Goal: Task Accomplishment & Management: Complete application form

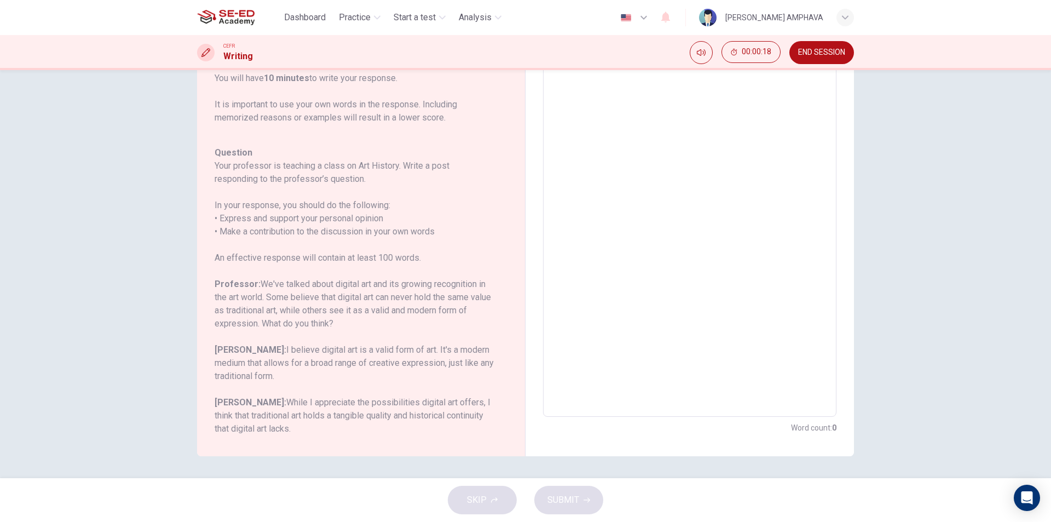
scroll to position [121, 0]
drag, startPoint x: 213, startPoint y: 164, endPoint x: 303, endPoint y: 192, distance: 93.5
click at [303, 192] on div "Question Your professor is teaching a class on Art History. Write a post respon…" at bounding box center [355, 289] width 280 height 289
click at [232, 175] on h6 "Your professor is teaching a class on Art History. Write a post responding to t…" at bounding box center [355, 171] width 280 height 26
click at [232, 174] on h6 "Your professor is teaching a class on Art History. Write a post responding to t…" at bounding box center [355, 171] width 280 height 26
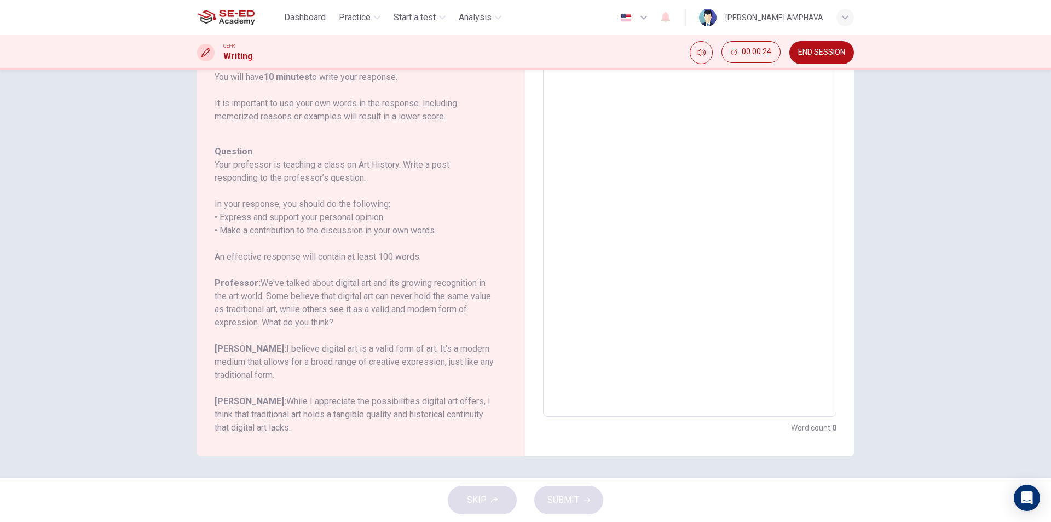
click at [232, 173] on h6 "Your professor is teaching a class on Art History. Write a post responding to t…" at bounding box center [355, 171] width 280 height 26
click at [232, 172] on h6 "Your professor is teaching a class on Art History. Write a post responding to t…" at bounding box center [355, 171] width 280 height 26
click at [232, 171] on h6 "Your professor is teaching a class on Art History. Write a post responding to t…" at bounding box center [355, 171] width 280 height 26
click at [228, 171] on h6 "Your professor is teaching a class on Art History. Write a post responding to t…" at bounding box center [355, 171] width 280 height 26
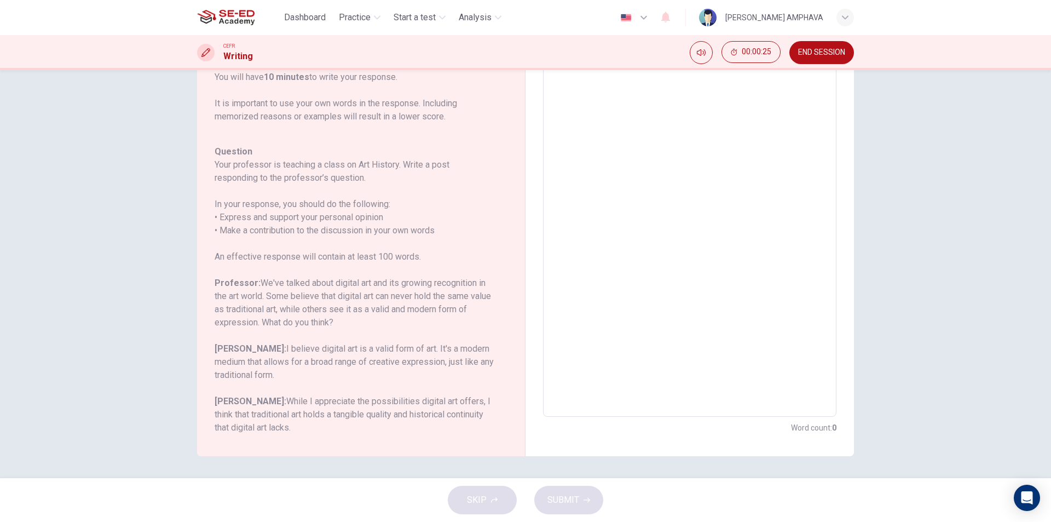
click at [228, 171] on h6 "Your professor is teaching a class on Art History. Write a post responding to t…" at bounding box center [355, 171] width 280 height 26
click at [223, 170] on h6 "Your professor is teaching a class on Art History. Write a post responding to t…" at bounding box center [355, 171] width 280 height 26
click at [217, 175] on h6 "Your professor is teaching a class on Art History. Write a post responding to t…" at bounding box center [355, 171] width 280 height 26
click at [215, 205] on div "Question Your professor is teaching a class on Art History. Write a post respon…" at bounding box center [355, 289] width 280 height 289
drag, startPoint x: 222, startPoint y: 217, endPoint x: 235, endPoint y: 253, distance: 37.7
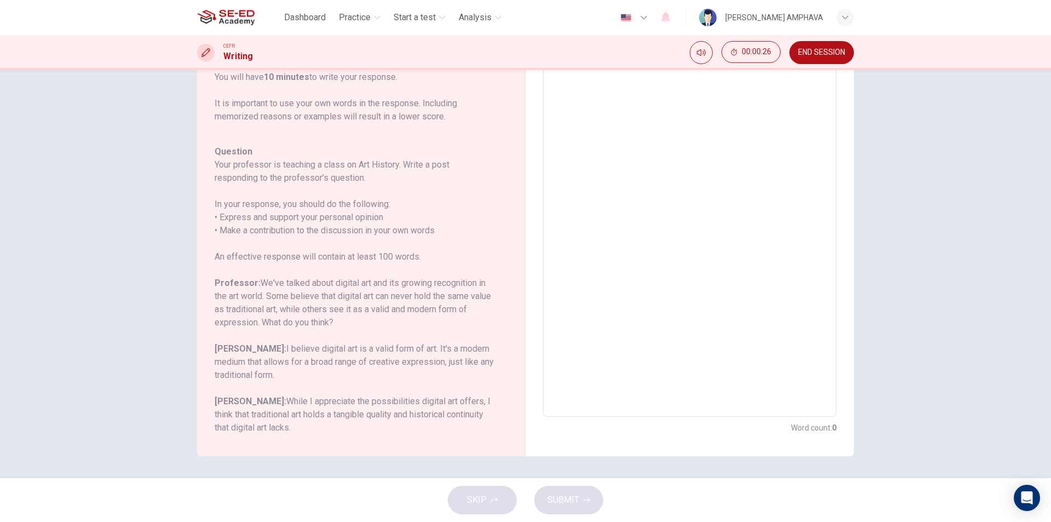
click at [228, 227] on h6 "In your response, you should do the following: • Express and support your perso…" at bounding box center [355, 217] width 280 height 39
drag, startPoint x: 235, startPoint y: 253, endPoint x: 247, endPoint y: 274, distance: 24.8
click at [239, 265] on div "Question Your professor is teaching a class on Art History. Write a post respon…" at bounding box center [355, 289] width 280 height 289
drag, startPoint x: 247, startPoint y: 274, endPoint x: 257, endPoint y: 273, distance: 9.9
click at [256, 275] on div "Question Your professor is teaching a class on Art History. Write a post respon…" at bounding box center [355, 289] width 280 height 289
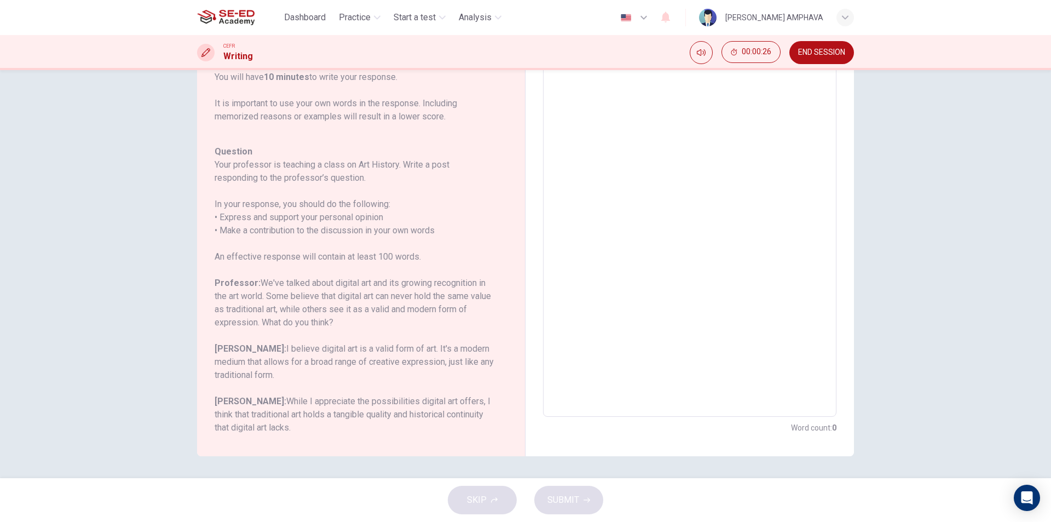
click at [257, 273] on div "Question Your professor is teaching a class on Art History. Write a post respon…" at bounding box center [355, 289] width 280 height 289
click at [801, 57] on button "END SESSION" at bounding box center [821, 52] width 65 height 23
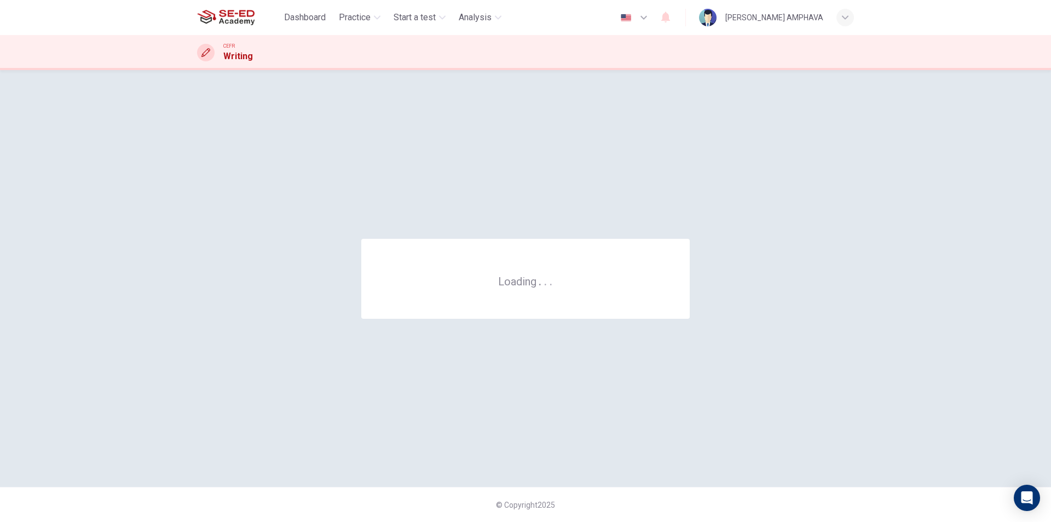
scroll to position [0, 0]
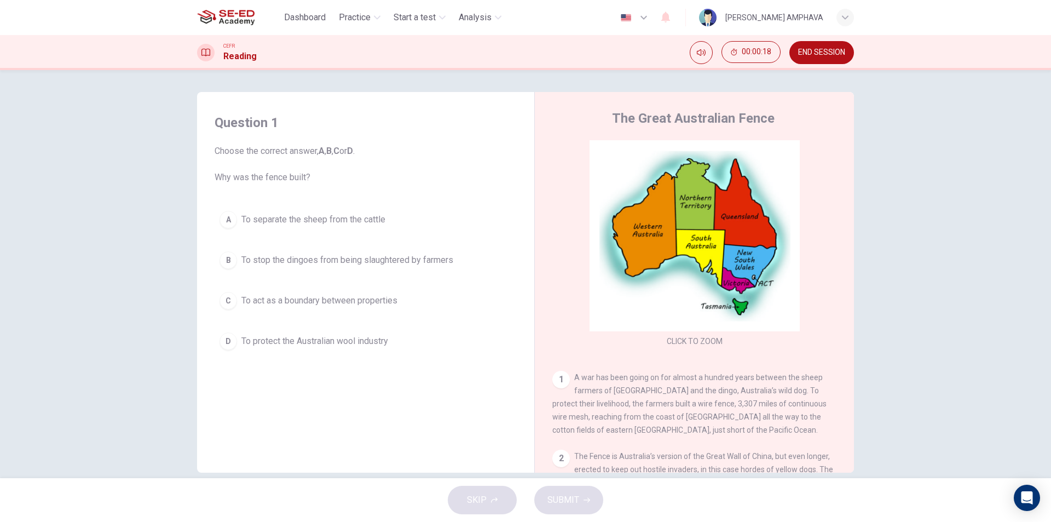
click at [303, 226] on button "A To separate the sheep from the cattle" at bounding box center [366, 219] width 302 height 27
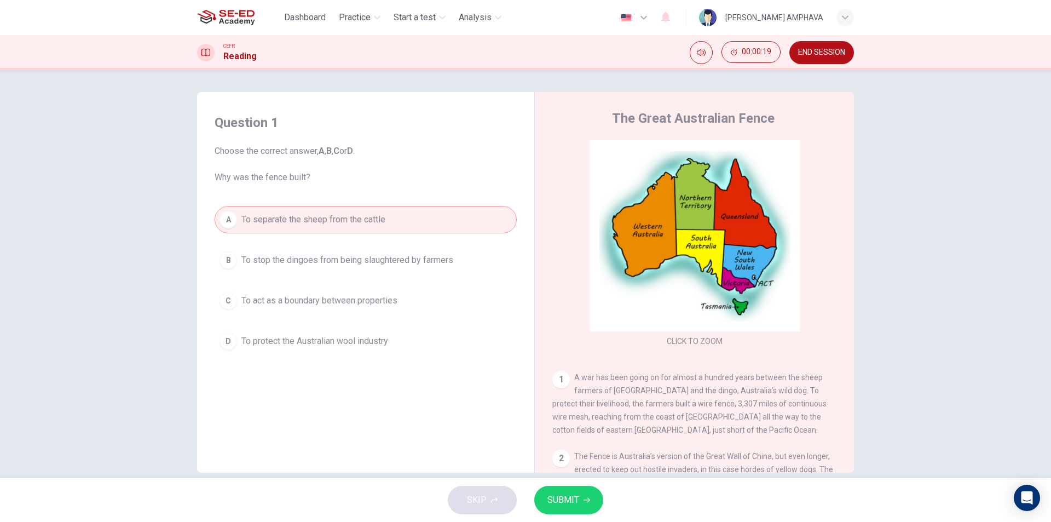
click at [592, 511] on button "SUBMIT" at bounding box center [568, 499] width 69 height 28
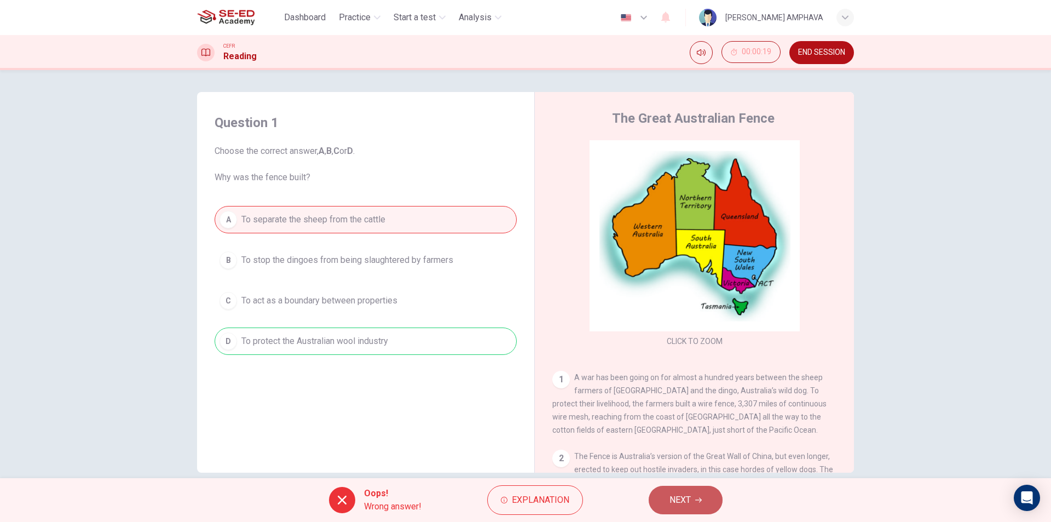
click at [698, 490] on button "NEXT" at bounding box center [686, 499] width 74 height 28
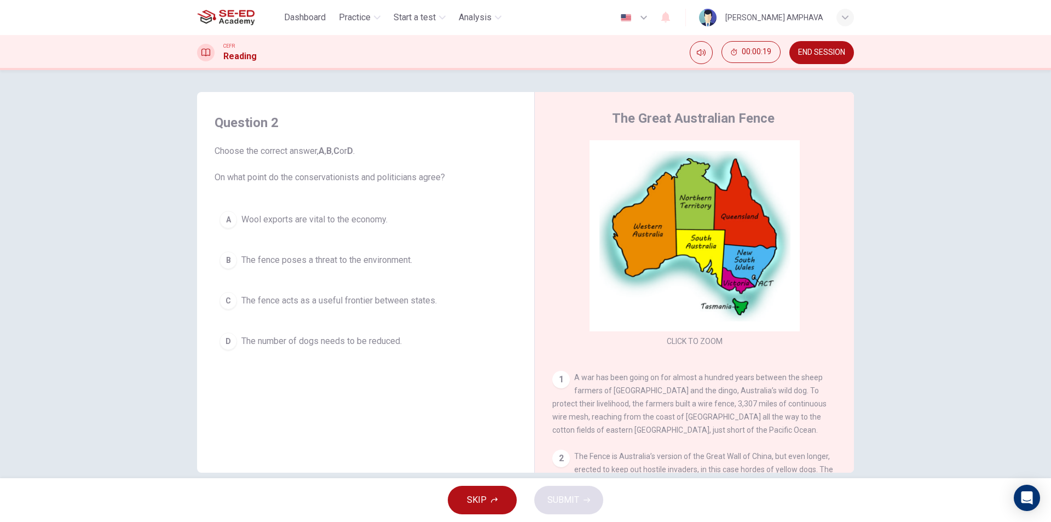
click at [303, 257] on span "The fence poses a threat to the environment." at bounding box center [326, 259] width 171 height 13
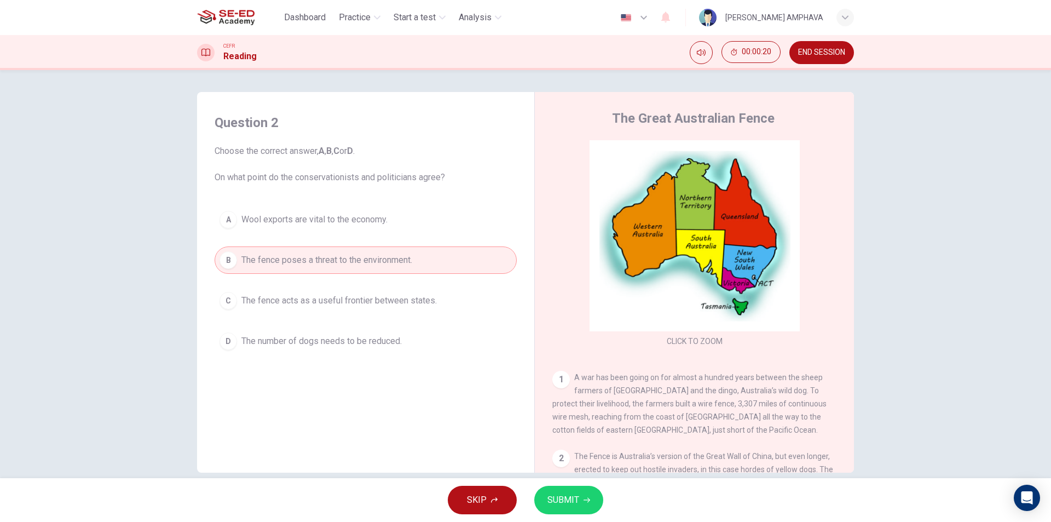
click at [557, 487] on button "SUBMIT" at bounding box center [568, 499] width 69 height 28
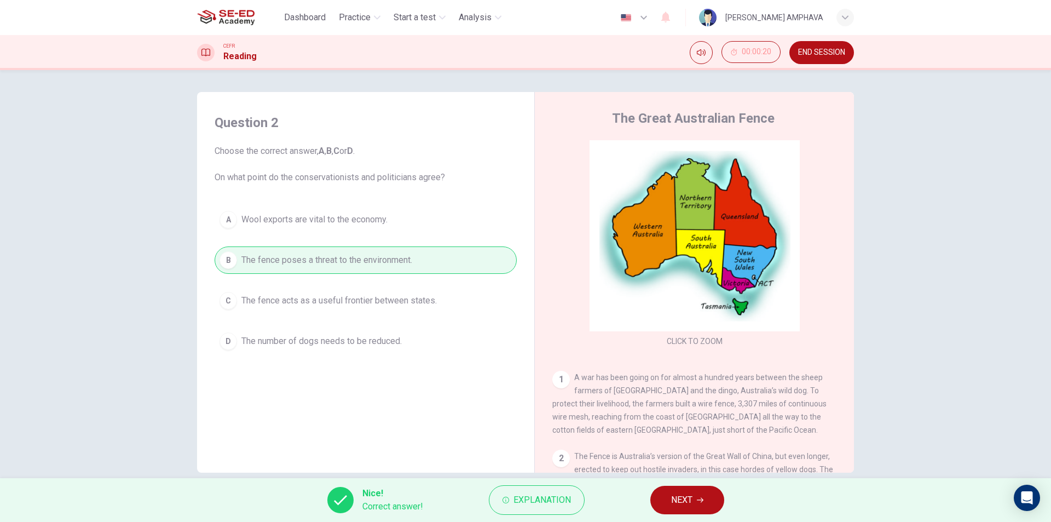
click at [669, 499] on button "NEXT" at bounding box center [687, 499] width 74 height 28
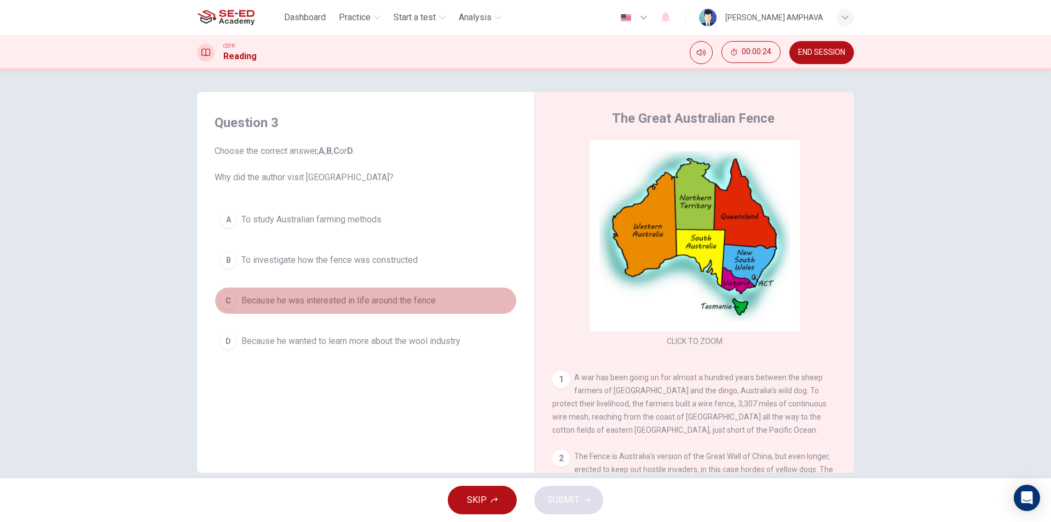
click at [388, 296] on span "Because he was interested in life around the fence" at bounding box center [338, 300] width 194 height 13
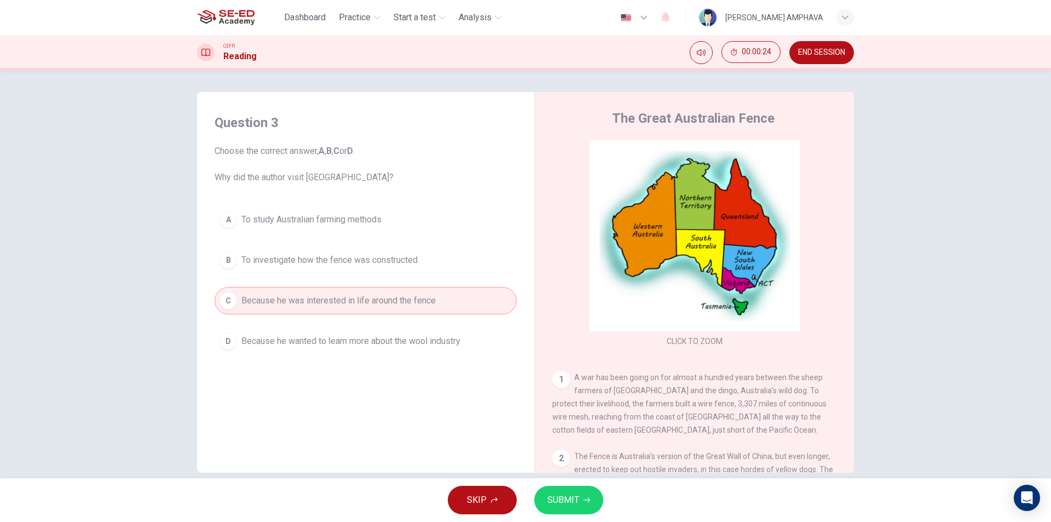
click at [582, 496] on button "SUBMIT" at bounding box center [568, 499] width 69 height 28
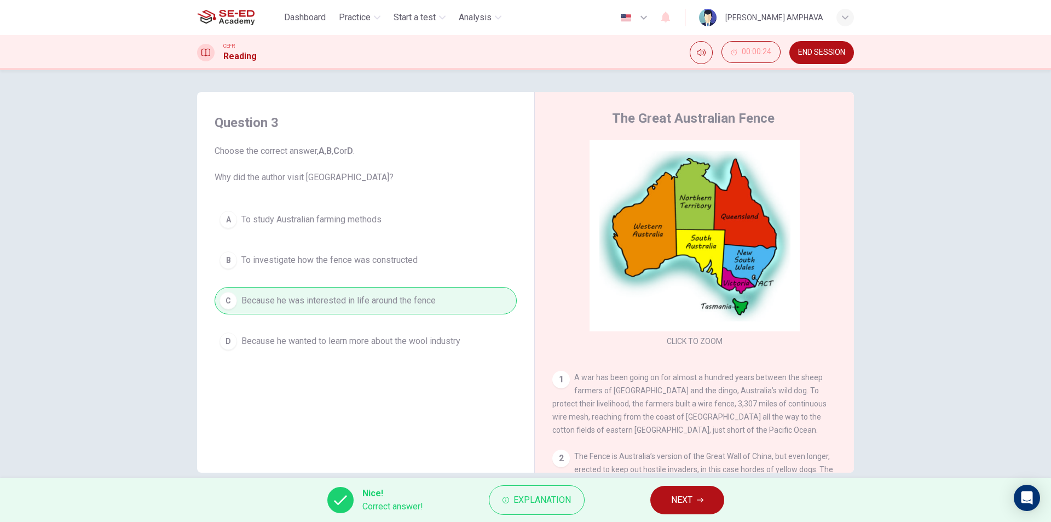
click at [678, 501] on span "NEXT" at bounding box center [681, 499] width 21 height 15
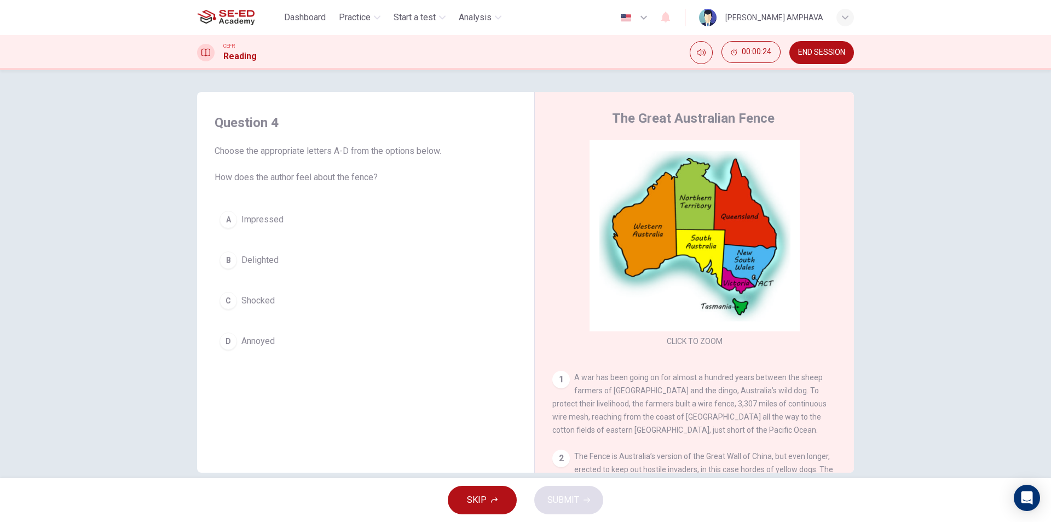
click at [807, 51] on span "END SESSION" at bounding box center [821, 52] width 47 height 9
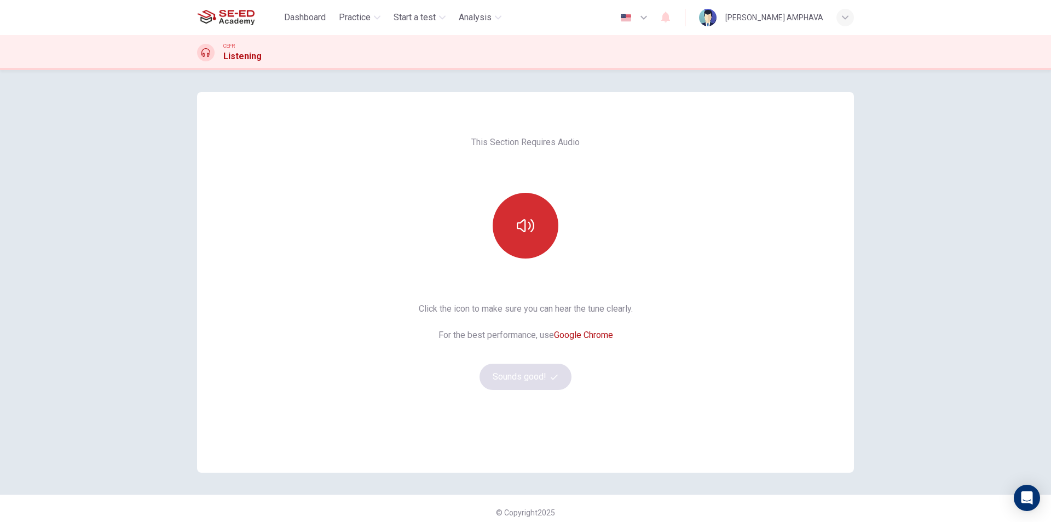
click at [537, 236] on button "button" at bounding box center [526, 226] width 66 height 66
click at [519, 376] on button "Sounds good!" at bounding box center [525, 376] width 92 height 26
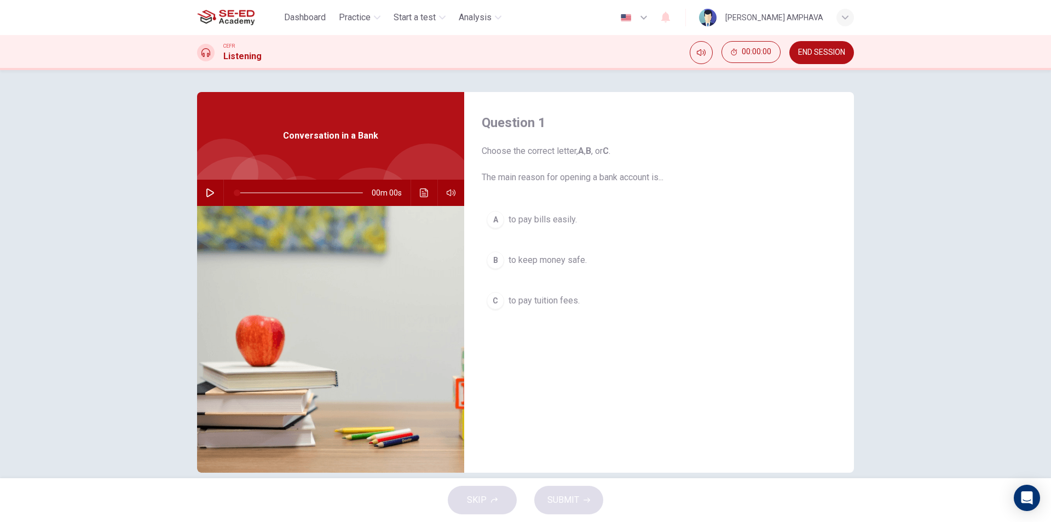
click at [211, 188] on button "button" at bounding box center [210, 193] width 18 height 26
click at [566, 219] on span "to pay bills easily." at bounding box center [542, 219] width 68 height 13
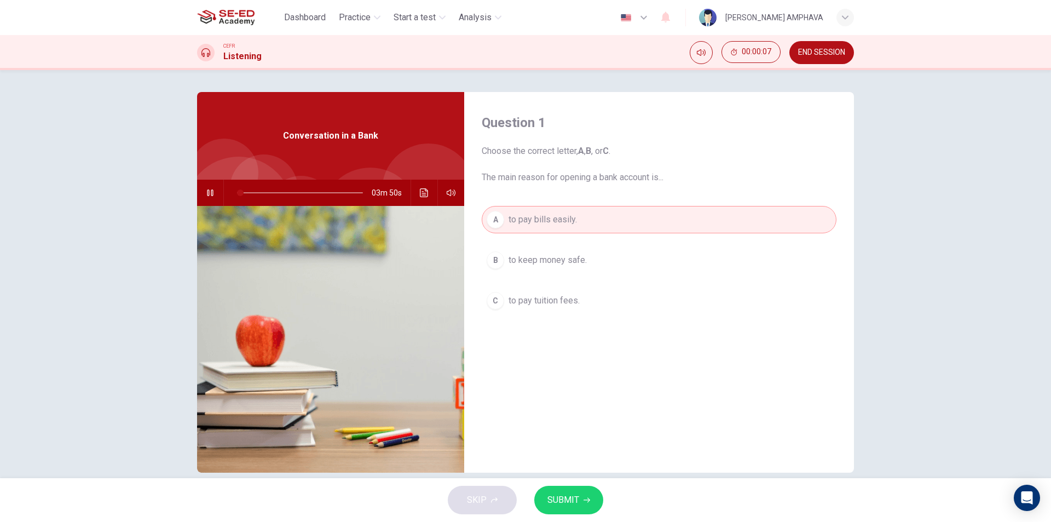
click at [580, 499] on button "SUBMIT" at bounding box center [568, 499] width 69 height 28
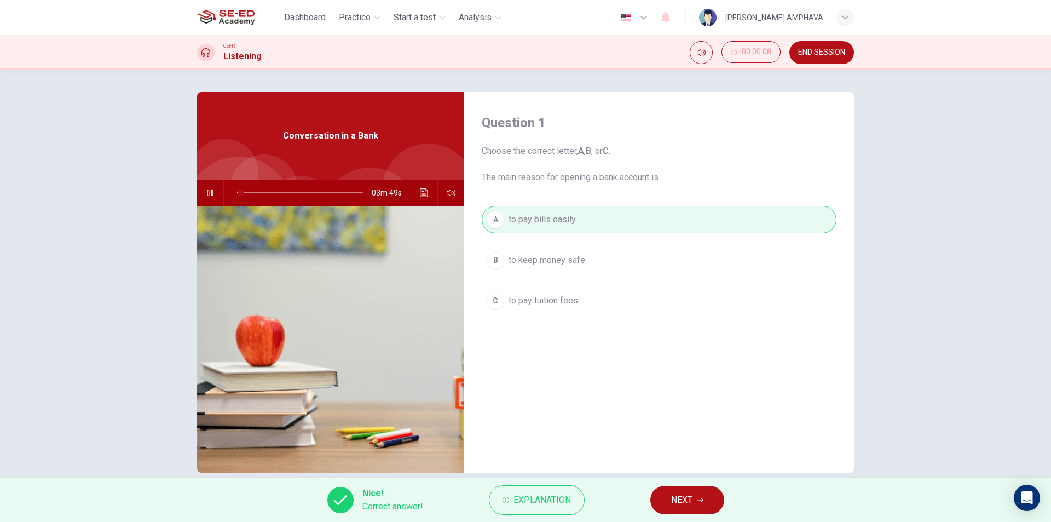
click at [668, 500] on button "NEXT" at bounding box center [687, 499] width 74 height 28
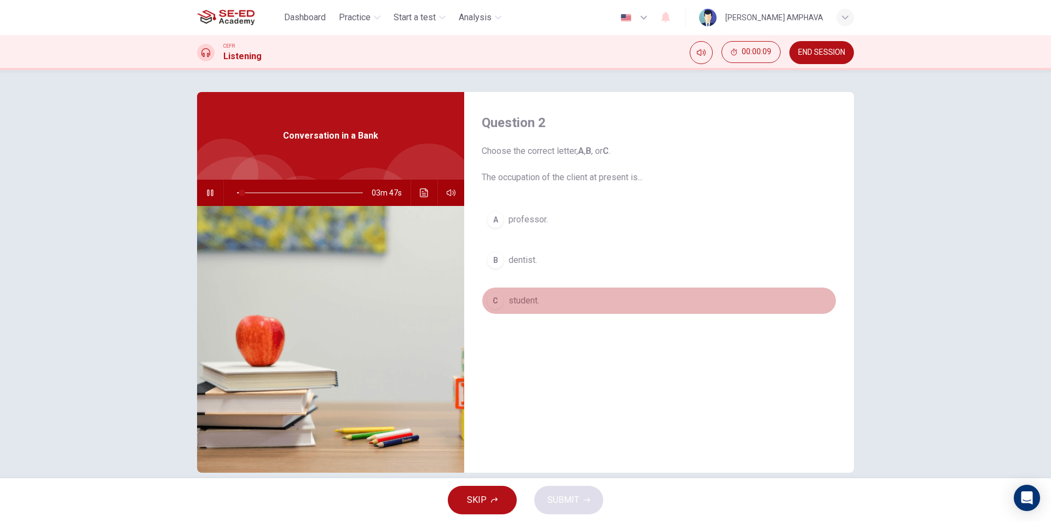
click at [519, 303] on span "student." at bounding box center [523, 300] width 31 height 13
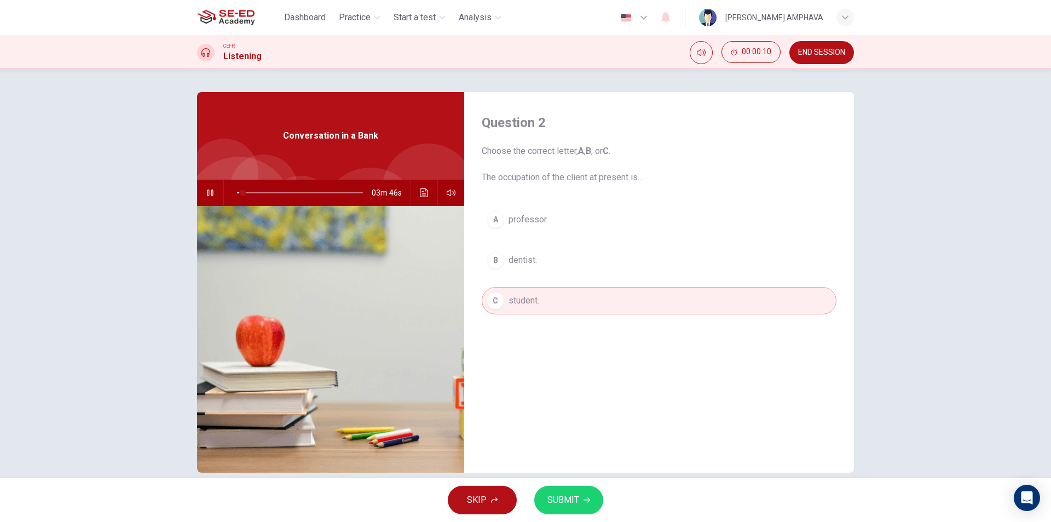
click at [572, 497] on span "SUBMIT" at bounding box center [563, 499] width 32 height 15
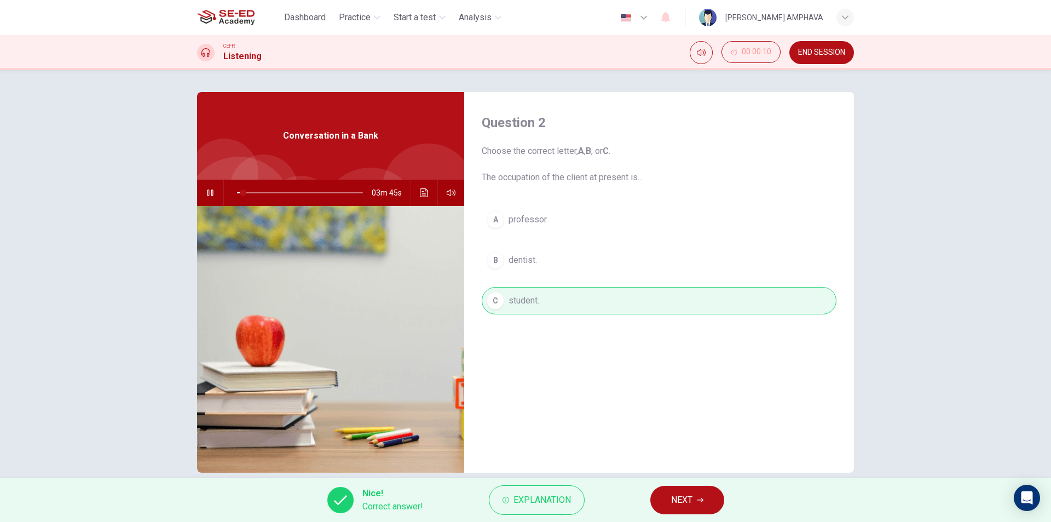
click at [691, 506] on span "NEXT" at bounding box center [681, 499] width 21 height 15
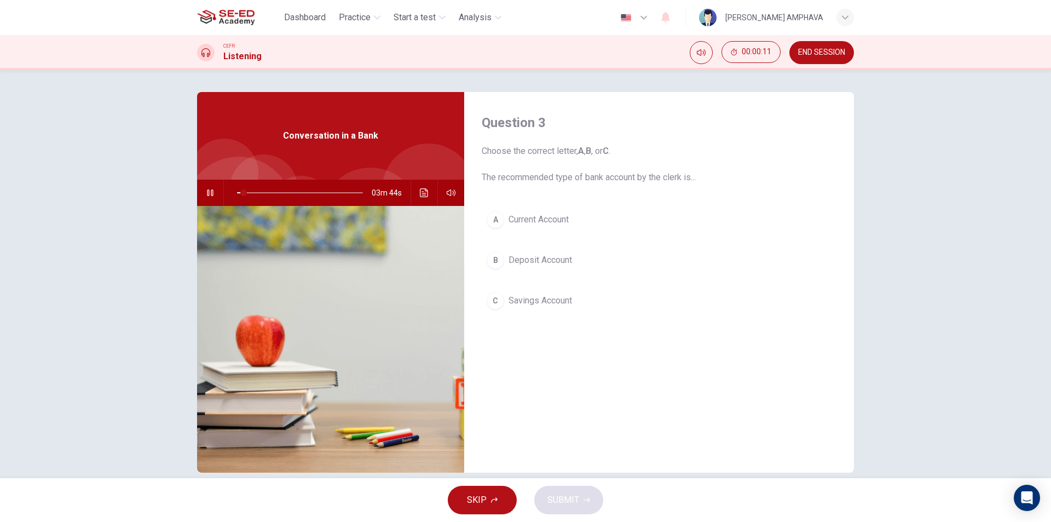
click at [516, 255] on span "Deposit Account" at bounding box center [539, 259] width 63 height 13
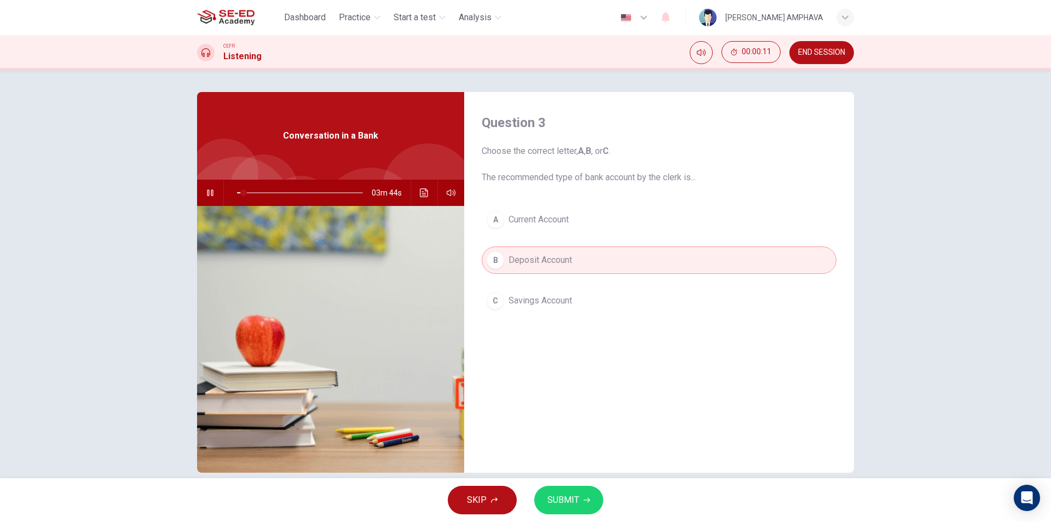
click at [581, 502] on button "SUBMIT" at bounding box center [568, 499] width 69 height 28
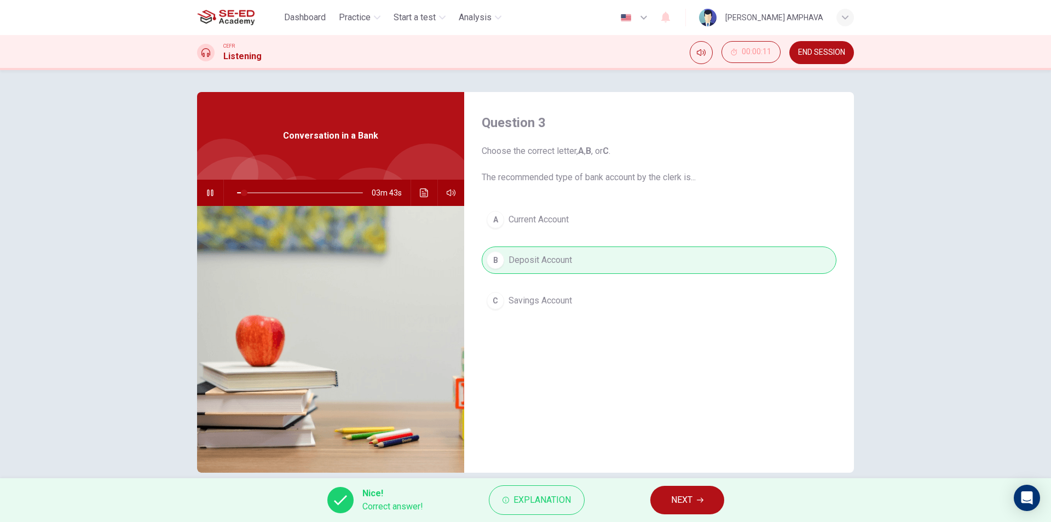
click at [682, 507] on span "NEXT" at bounding box center [681, 499] width 21 height 15
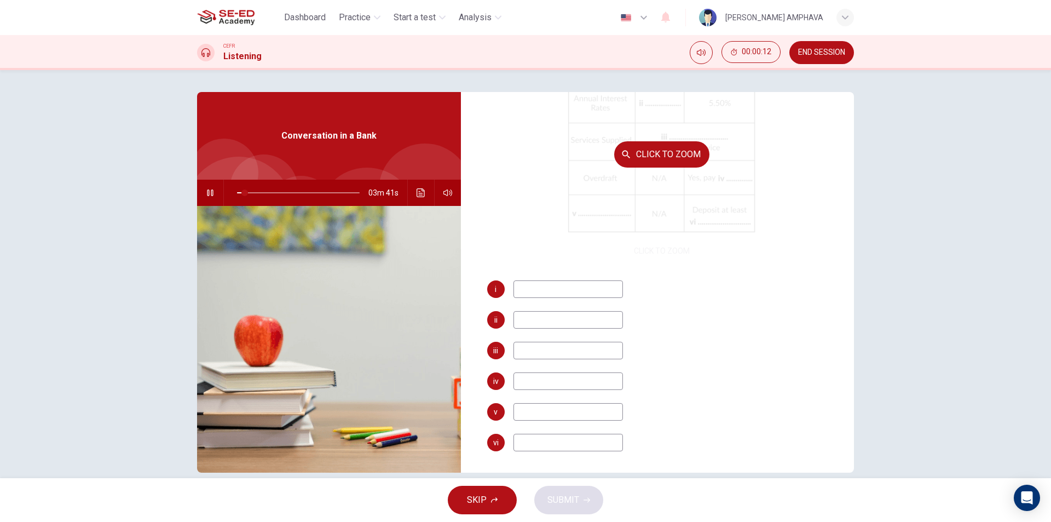
scroll to position [157, 0]
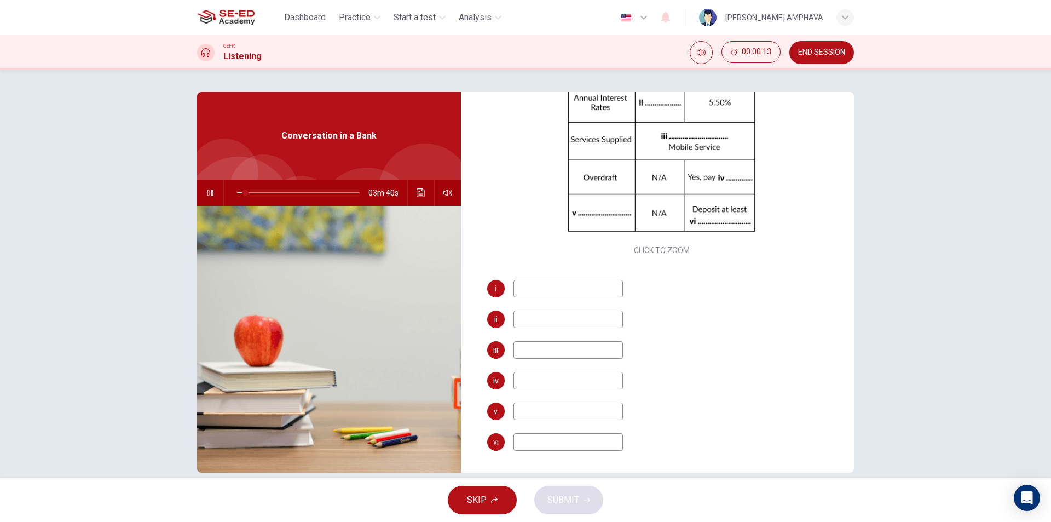
click at [304, 194] on span at bounding box center [298, 192] width 123 height 15
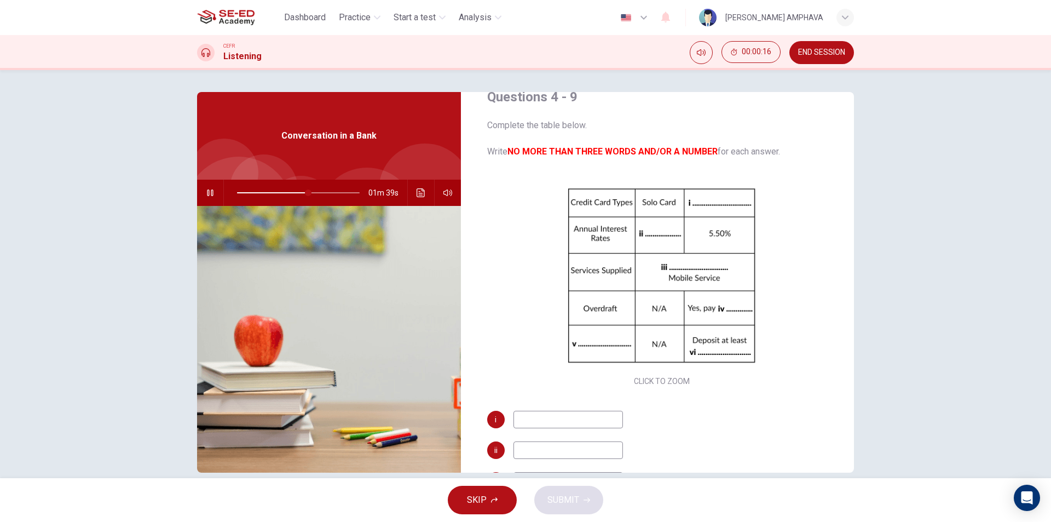
scroll to position [55, 0]
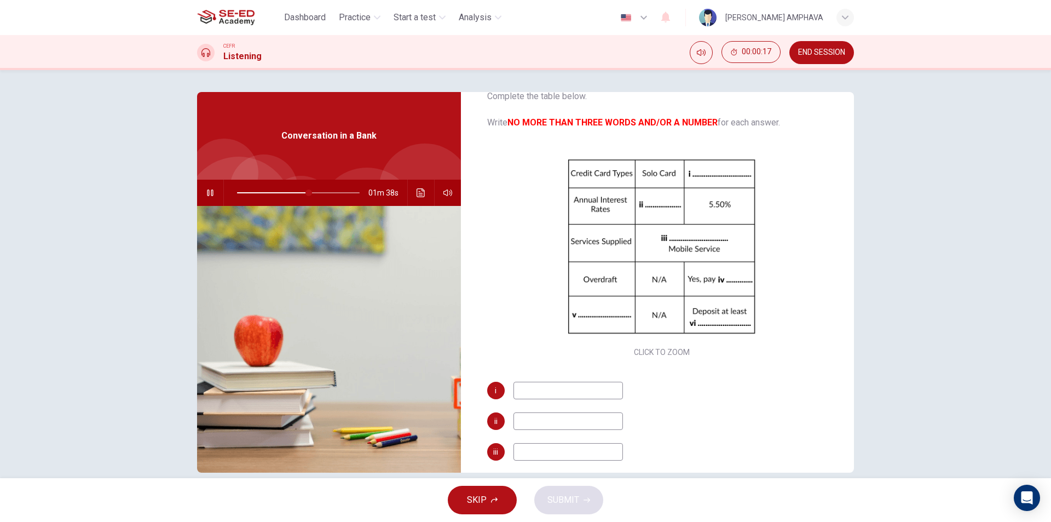
click at [593, 395] on input at bounding box center [567, 390] width 109 height 18
click at [292, 188] on span at bounding box center [298, 192] width 123 height 15
click at [287, 190] on span at bounding box center [298, 192] width 123 height 15
click at [275, 186] on span at bounding box center [298, 192] width 123 height 15
click at [567, 391] on input at bounding box center [567, 390] width 109 height 18
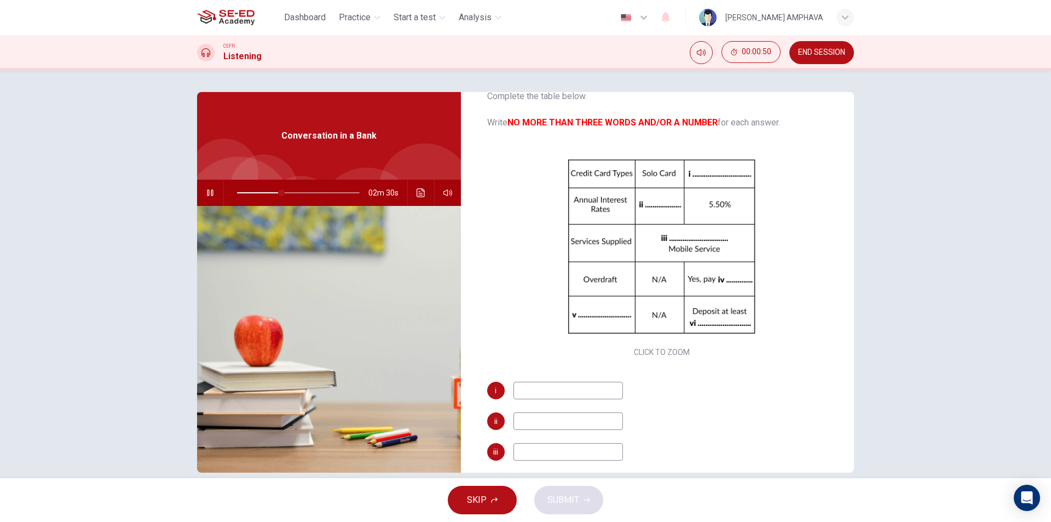
type input "37"
type input "M"
type input "37"
type input "Mas"
type input "38"
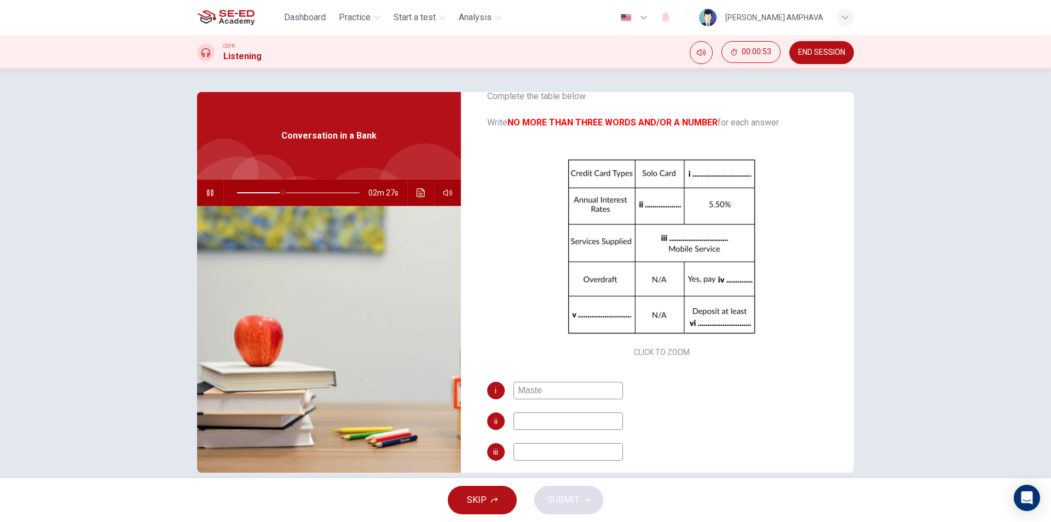
type input "Master"
type input "38"
type input "Master C"
type input "39"
type input "Master Car"
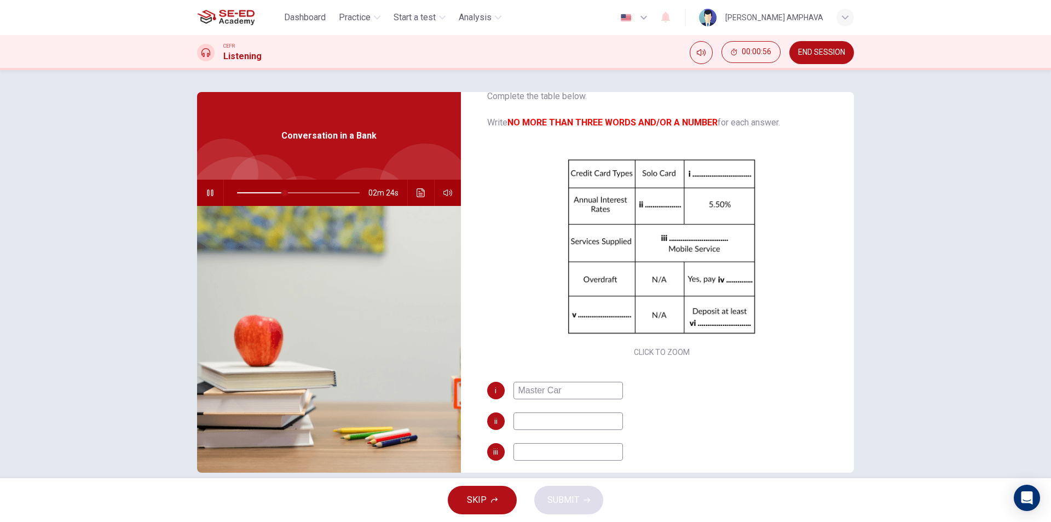
type input "39"
type input "Master Card"
type input "40"
type input "Master Card"
click at [588, 418] on input at bounding box center [567, 421] width 109 height 18
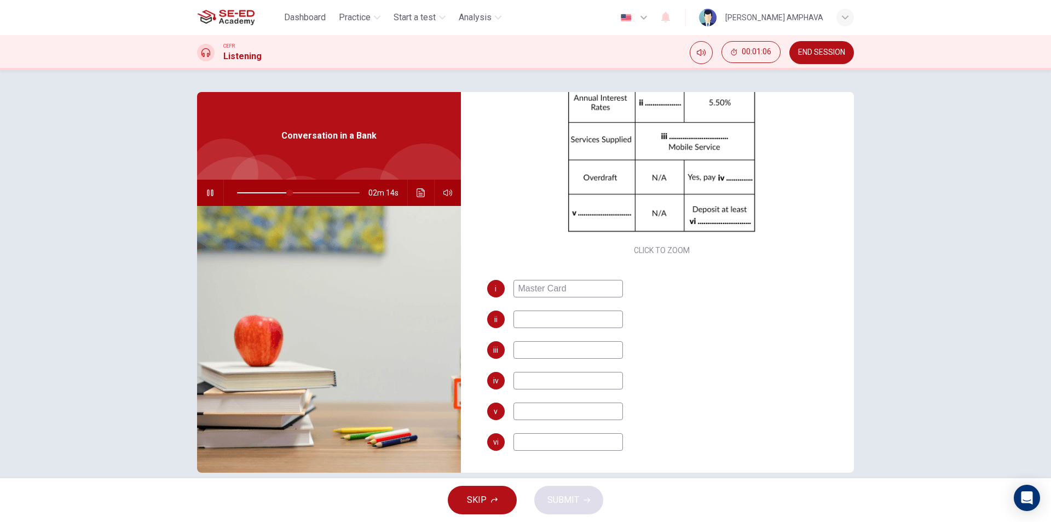
scroll to position [102, 0]
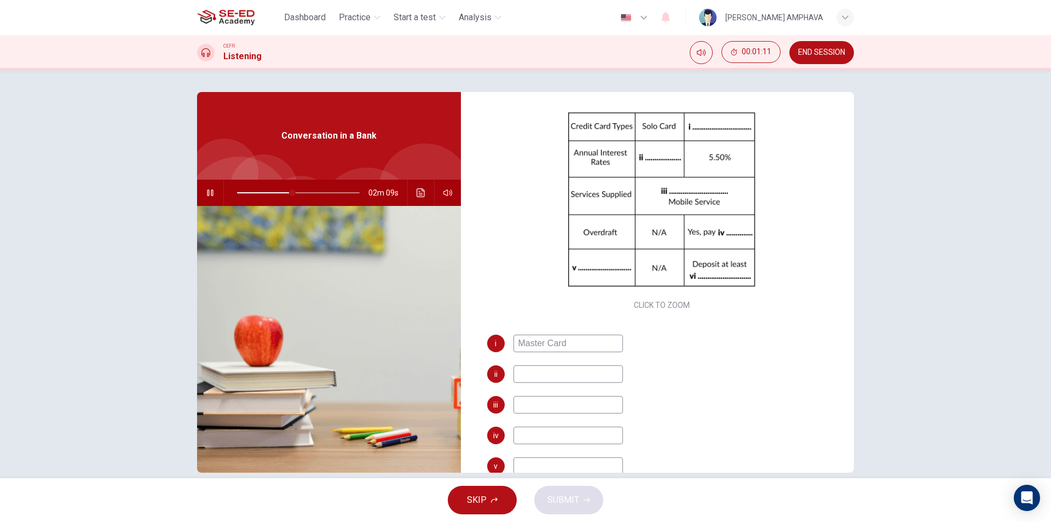
click at [524, 381] on input at bounding box center [567, 374] width 109 height 18
type input "46"
type input "2.5"
type input "47"
type input "2.5"
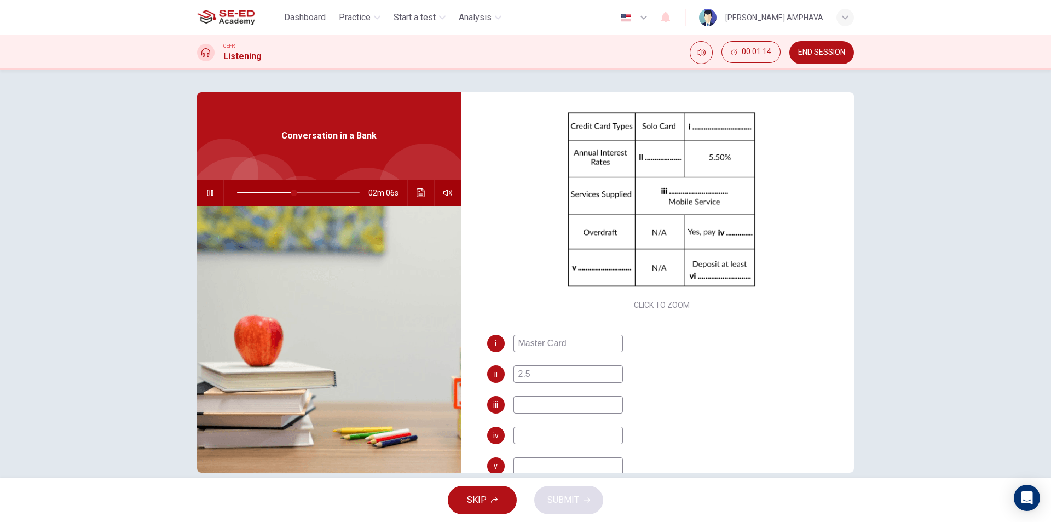
click at [551, 408] on input at bounding box center [567, 405] width 109 height 18
type input "50"
type input "I"
type input "51"
type input "Inte"
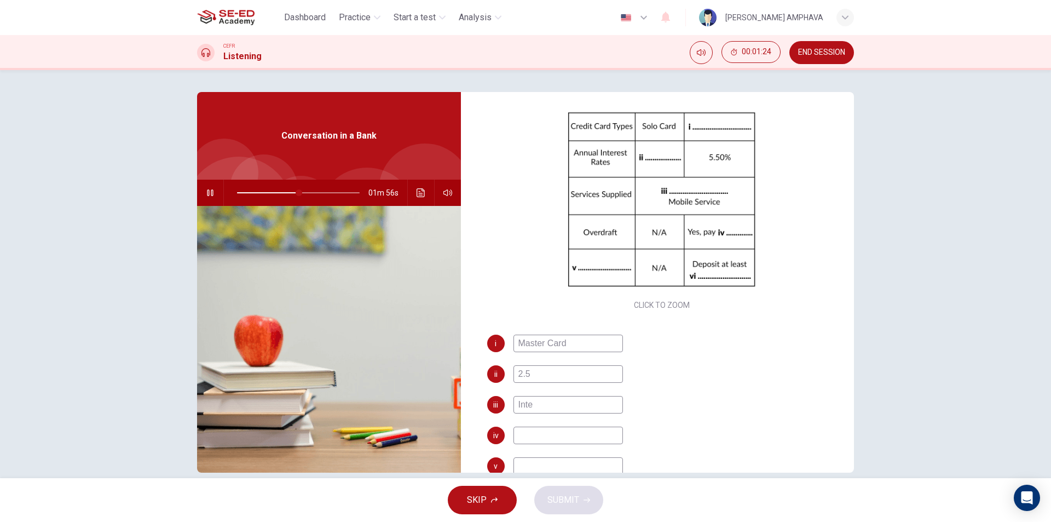
type input "51"
type input "Internet"
type input "52"
type input "Internet"
type input "52"
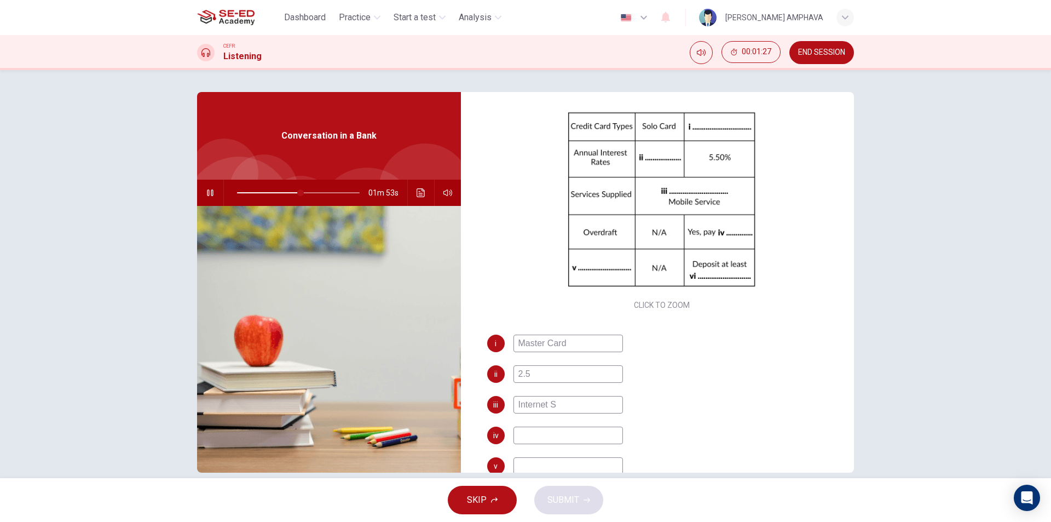
type input "Internet Se"
type input "52"
type input "Internet Ser"
type input "53"
type input "Internet Serc"
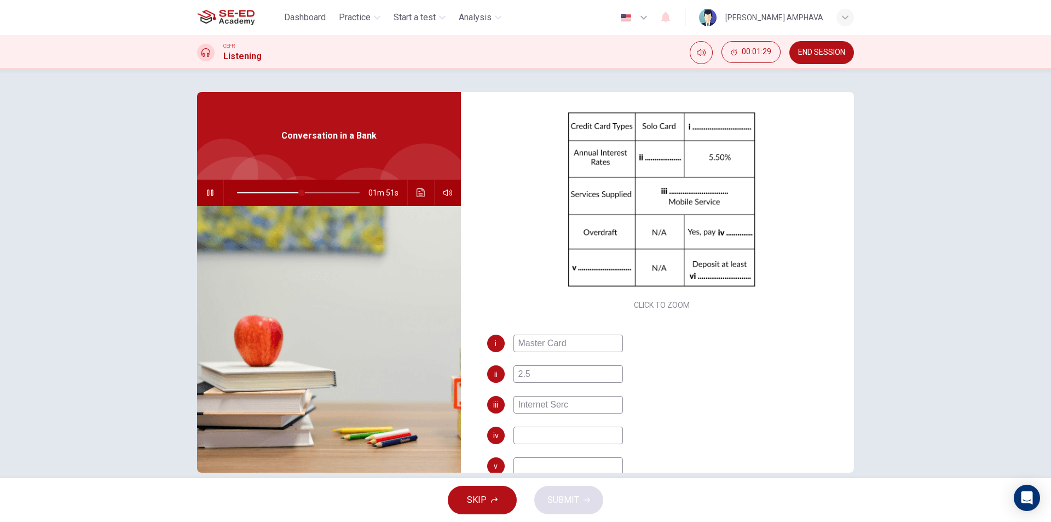
type input "53"
type input "Internet Servi"
type input "54"
type input "Internet Service"
type input "54"
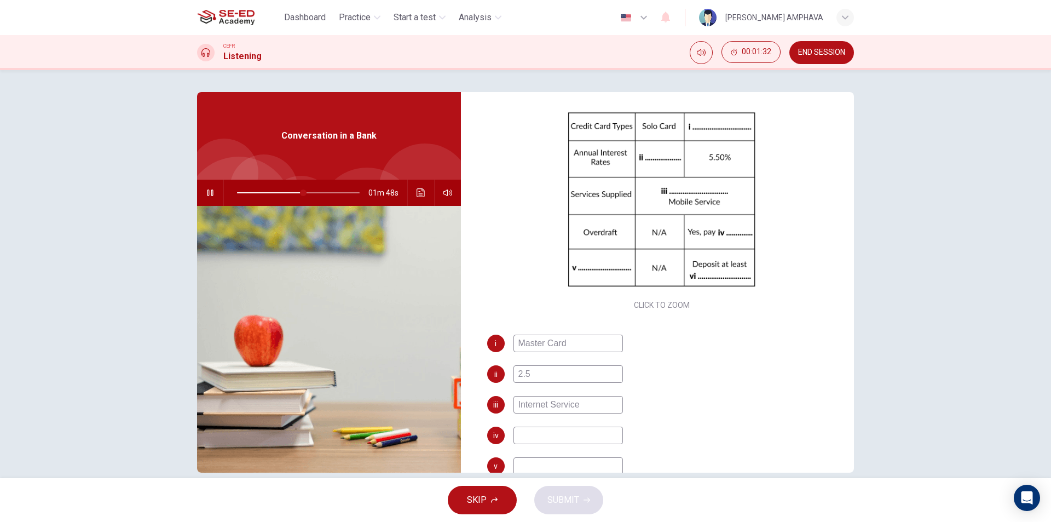
type input "Internet Service"
click at [571, 438] on input at bounding box center [567, 435] width 109 height 18
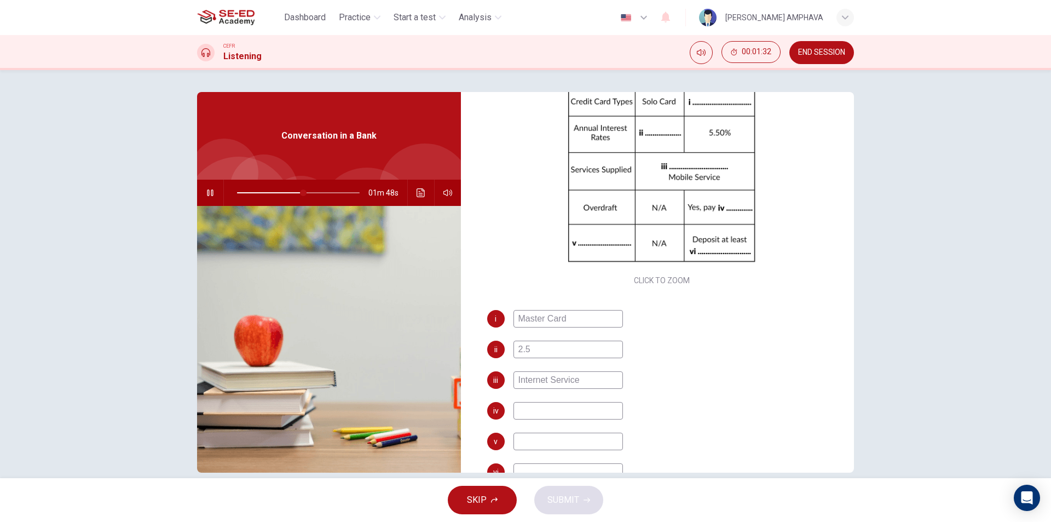
scroll to position [157, 0]
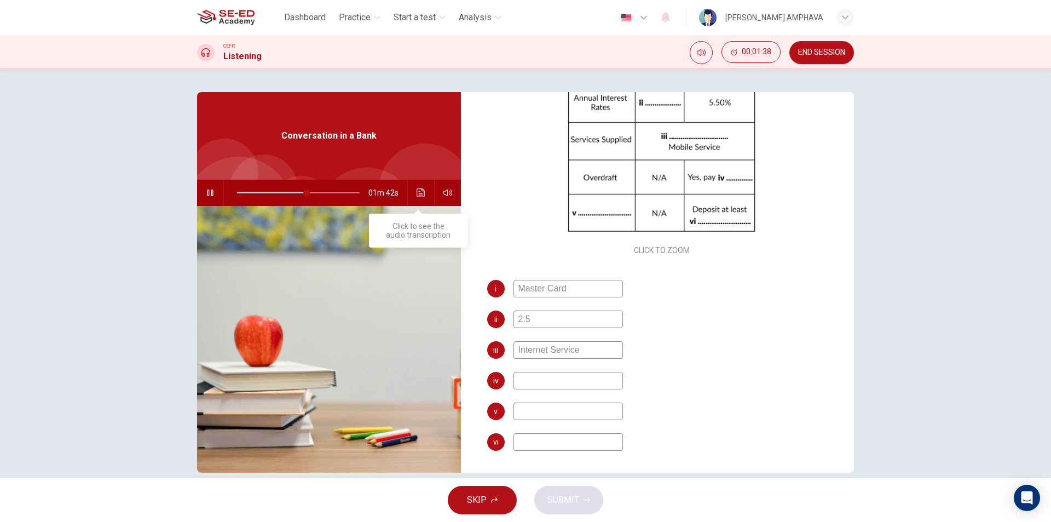
click at [422, 200] on button "Click to see the audio transcription" at bounding box center [421, 193] width 18 height 26
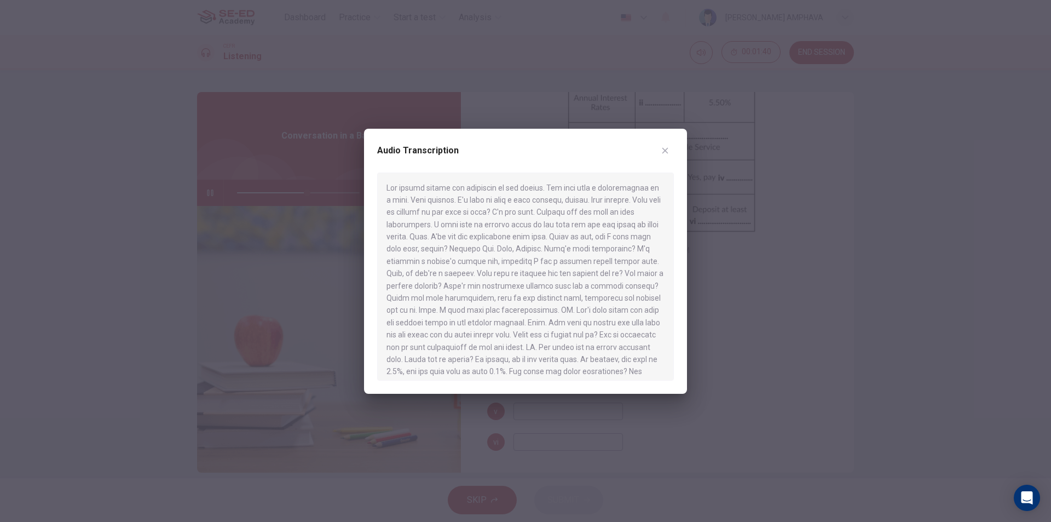
click at [667, 154] on icon "button" at bounding box center [665, 150] width 9 height 9
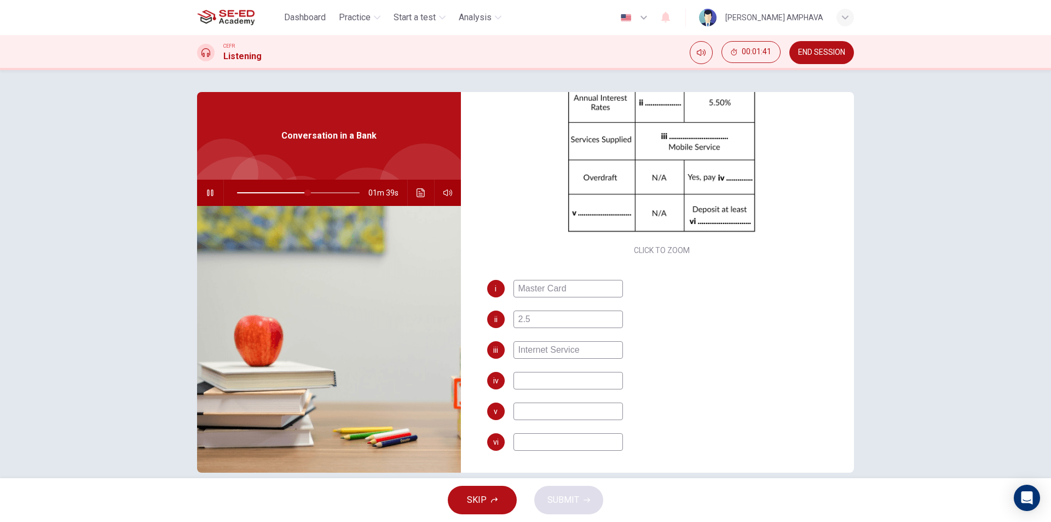
click at [564, 382] on input at bounding box center [567, 381] width 109 height 18
click at [564, 383] on input at bounding box center [567, 381] width 109 height 18
click at [564, 382] on input at bounding box center [567, 381] width 109 height 18
type input "66"
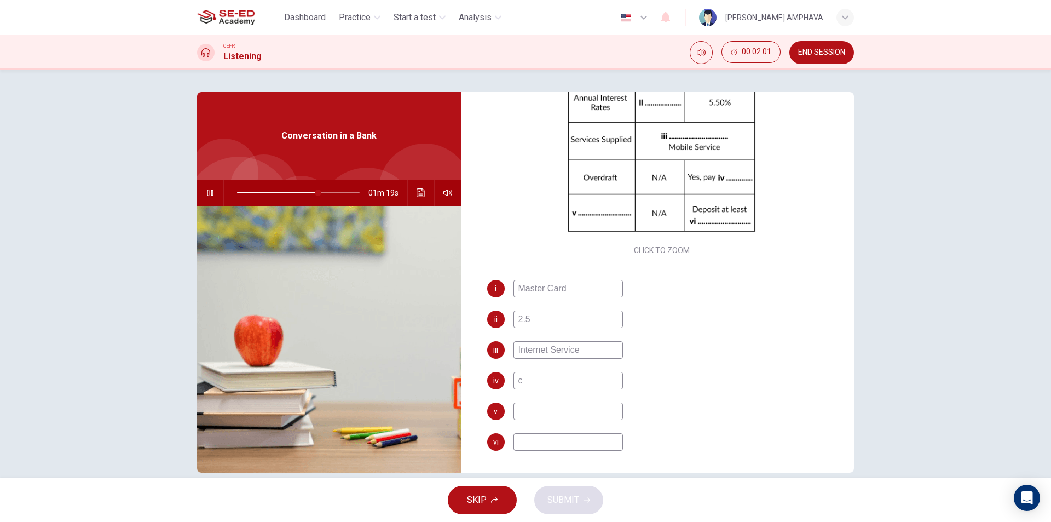
type input "ch"
type input "67"
type input "c"
type input "68"
type input "C"
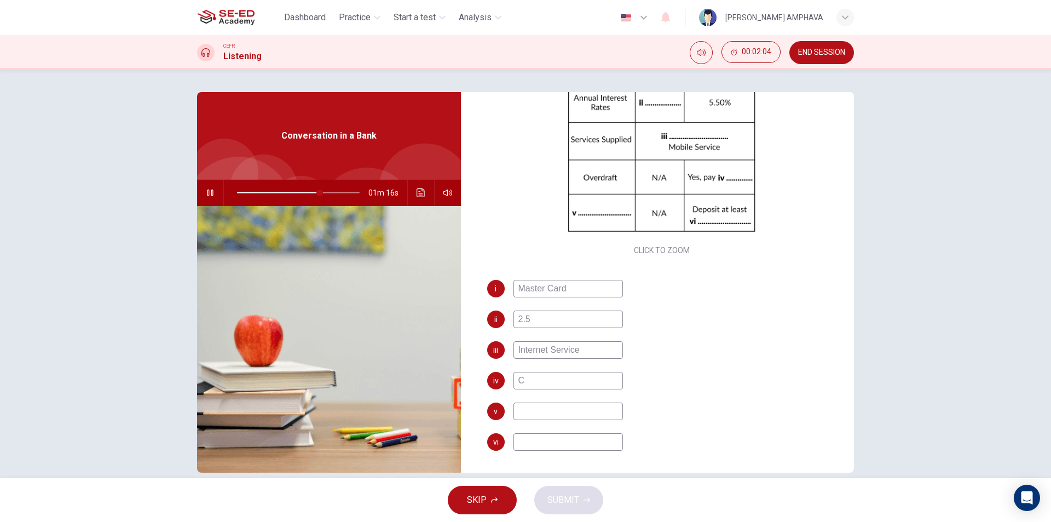
type input "68"
type input "h"
type input "c"
type input "69"
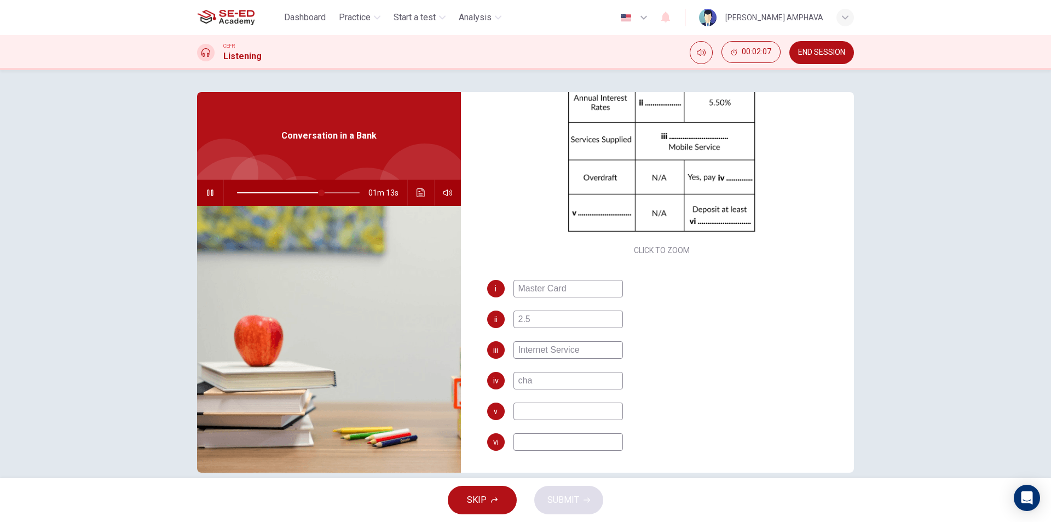
type input "char"
type input "70"
type input "char"
type input "70"
type input "charge"
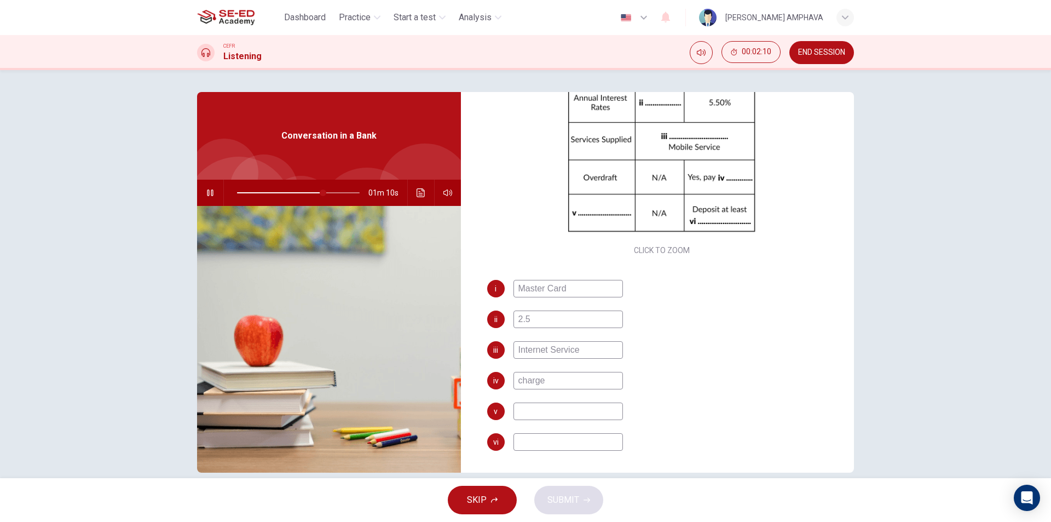
type input "71"
type input "charge"
click at [570, 406] on input at bounding box center [567, 411] width 109 height 18
type input "74"
type input "R"
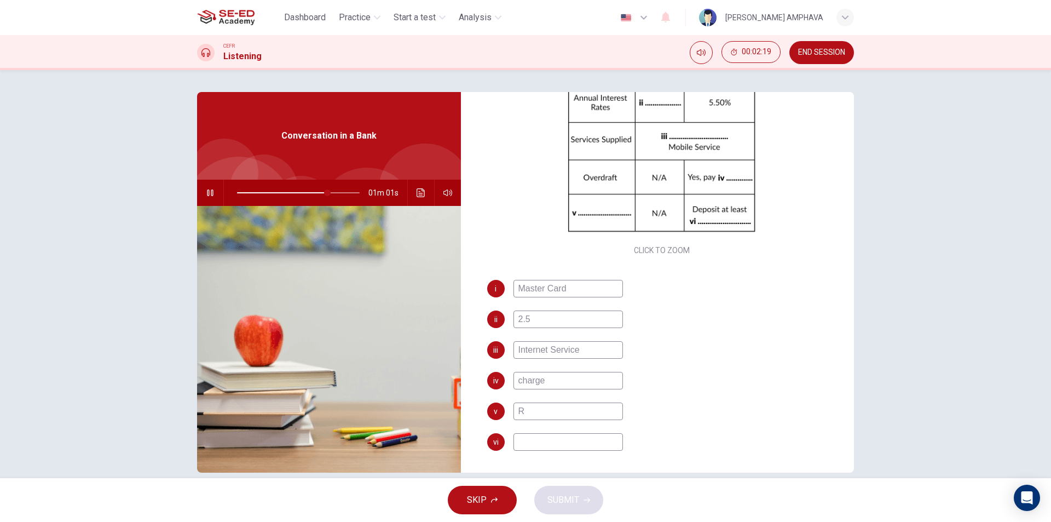
type input "74"
type input "Re"
type input "75"
type input "Requir"
type input "75"
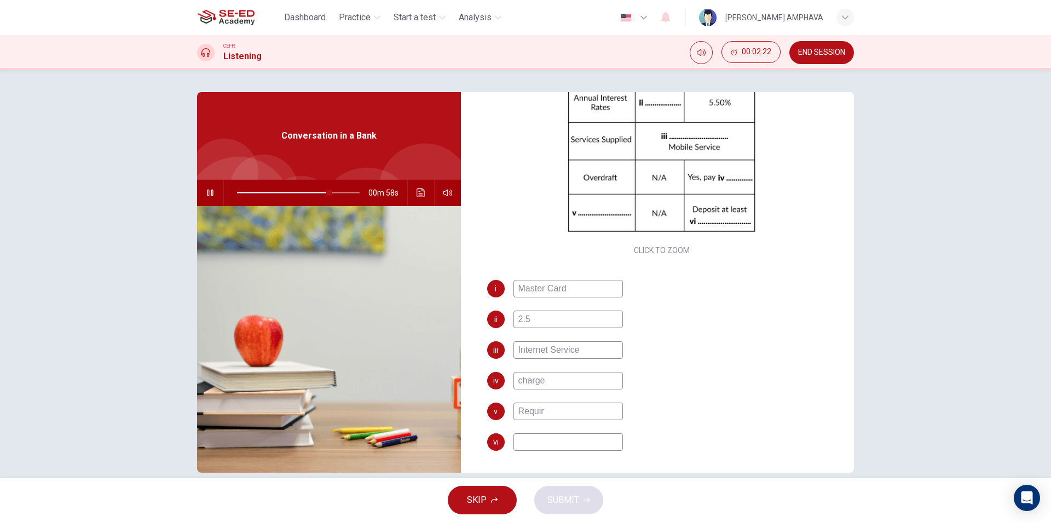
type input "Requirm"
type input "76"
type input "Requirment"
type input "77"
type input "Requirment"
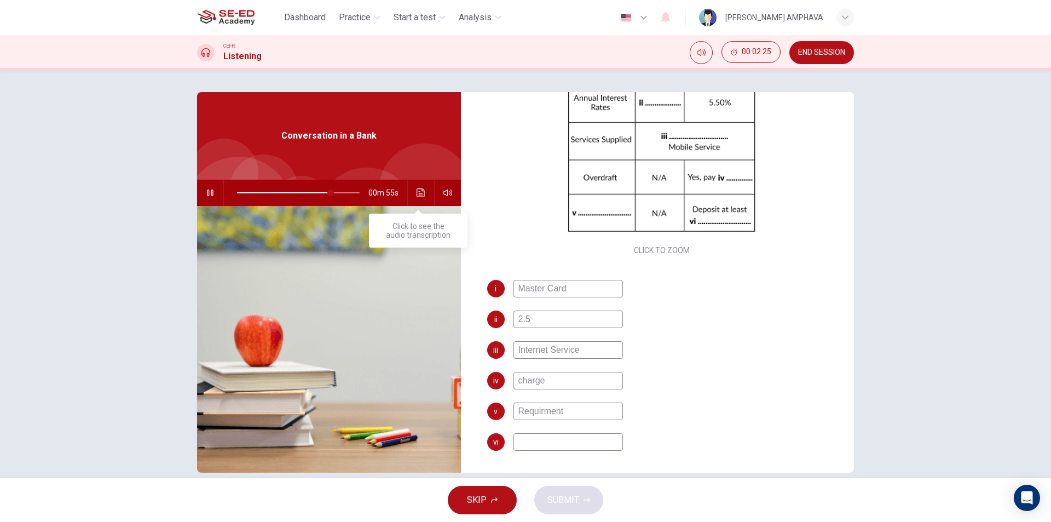
click at [413, 190] on button "Click to see the audio transcription" at bounding box center [421, 193] width 18 height 26
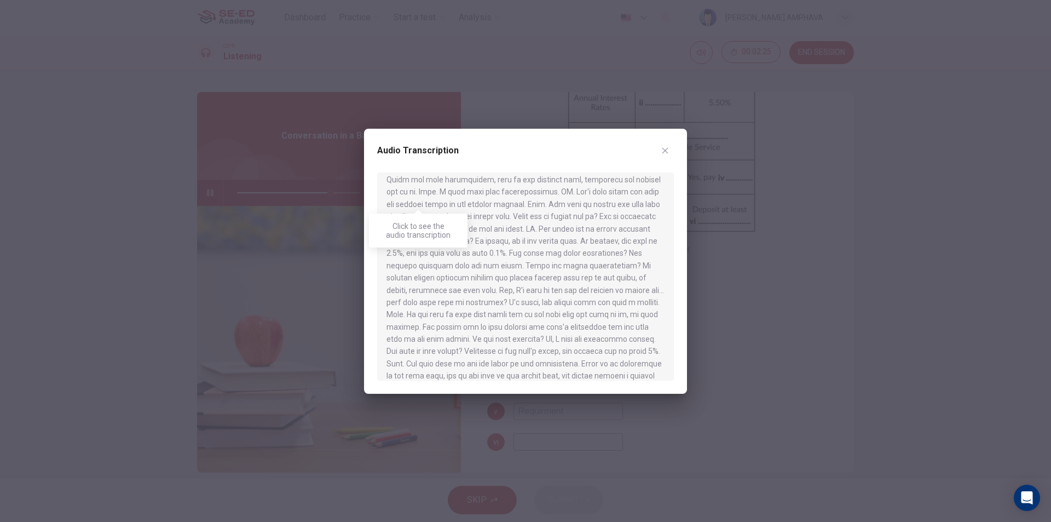
scroll to position [239, 0]
click at [677, 152] on div "Audio Transcription" at bounding box center [525, 261] width 323 height 265
click at [662, 159] on div "Audio Transcription" at bounding box center [525, 157] width 297 height 31
click at [667, 148] on icon "button" at bounding box center [665, 150] width 9 height 9
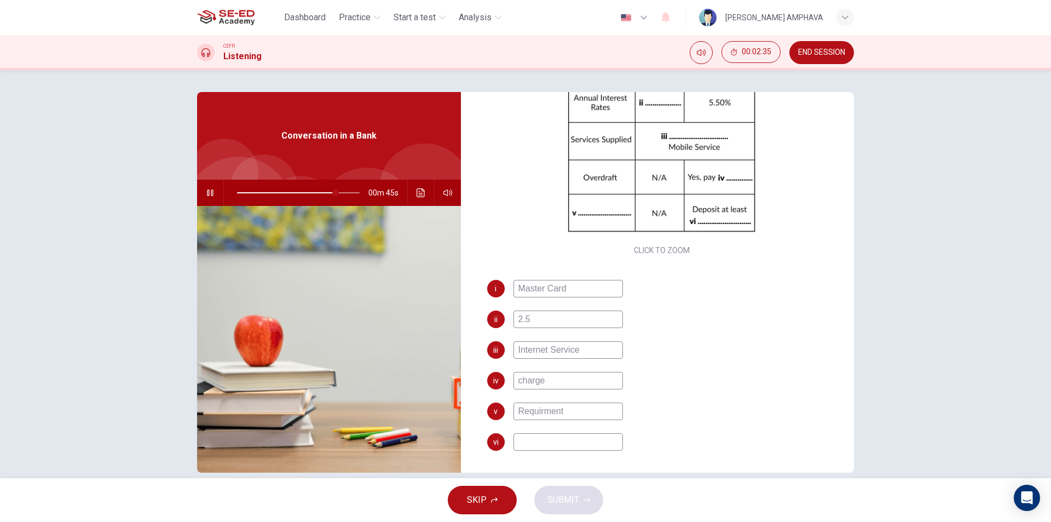
click at [540, 413] on input "Requirment" at bounding box center [567, 411] width 109 height 18
type input "81"
type input "Requirement"
type input "82"
type input "Requirement"
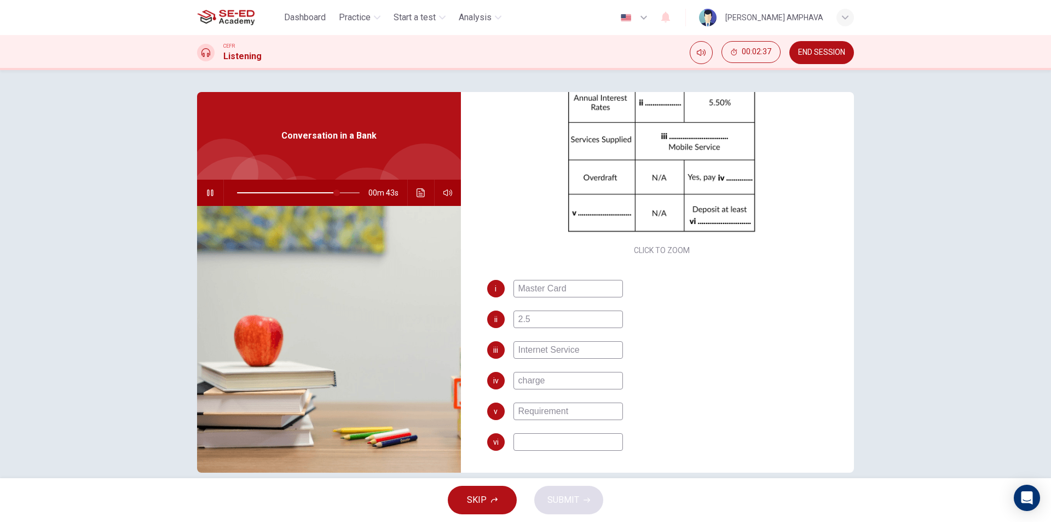
click at [586, 443] on input at bounding box center [567, 442] width 109 height 18
click at [416, 193] on icon "Click to see the audio transcription" at bounding box center [420, 192] width 9 height 9
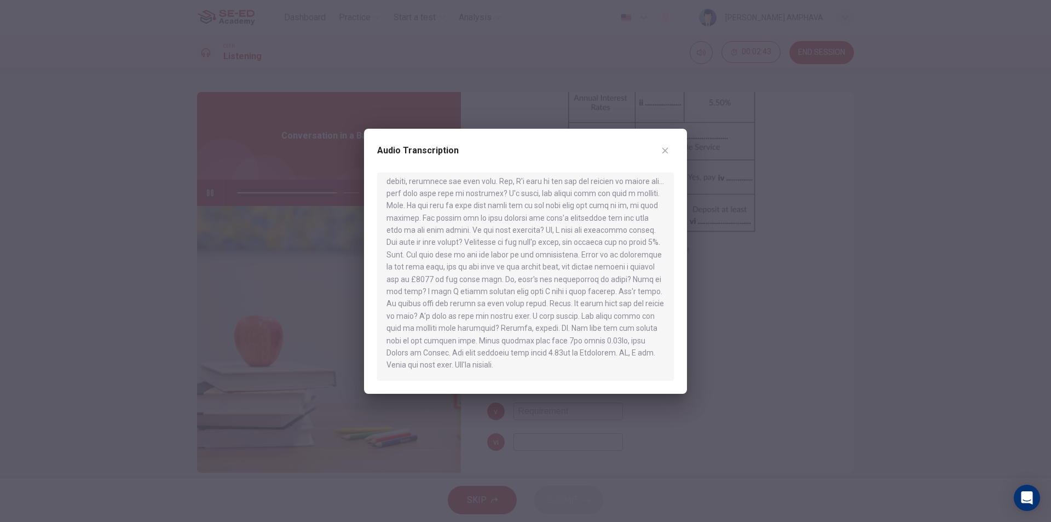
click at [657, 143] on div "Audio Transcription" at bounding box center [525, 157] width 297 height 31
click at [665, 142] on button "button" at bounding box center [665, 151] width 18 height 18
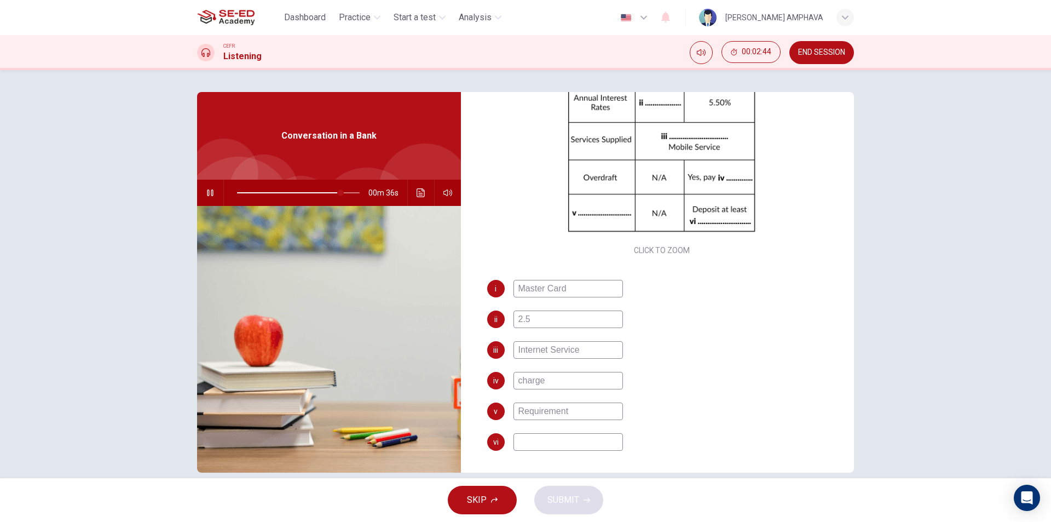
click at [568, 436] on input at bounding box center [567, 442] width 109 height 18
type input "85"
type input "15"
type input "85"
type input "150"
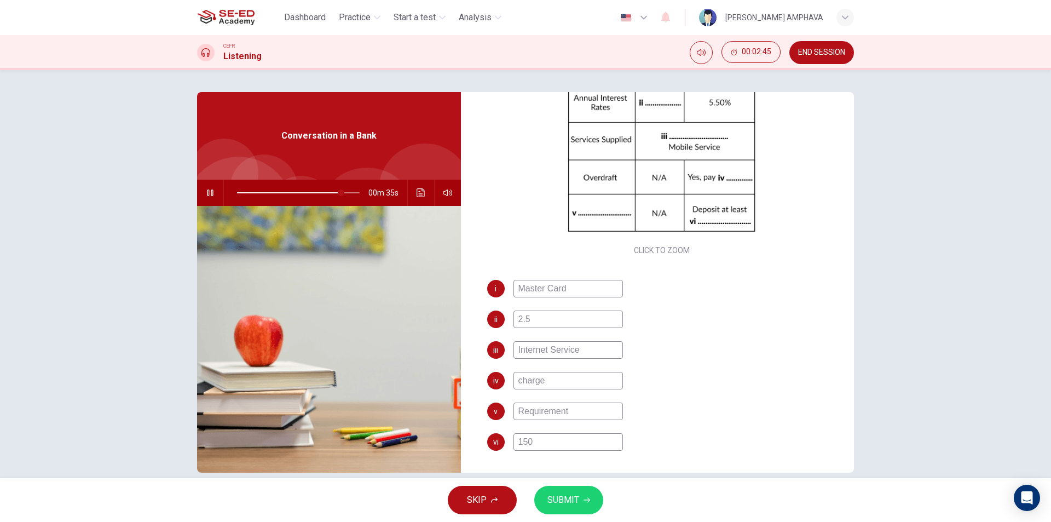
type input "85"
type input "1500"
type input "86"
type input "1500"
click at [562, 505] on span "SUBMIT" at bounding box center [563, 499] width 32 height 15
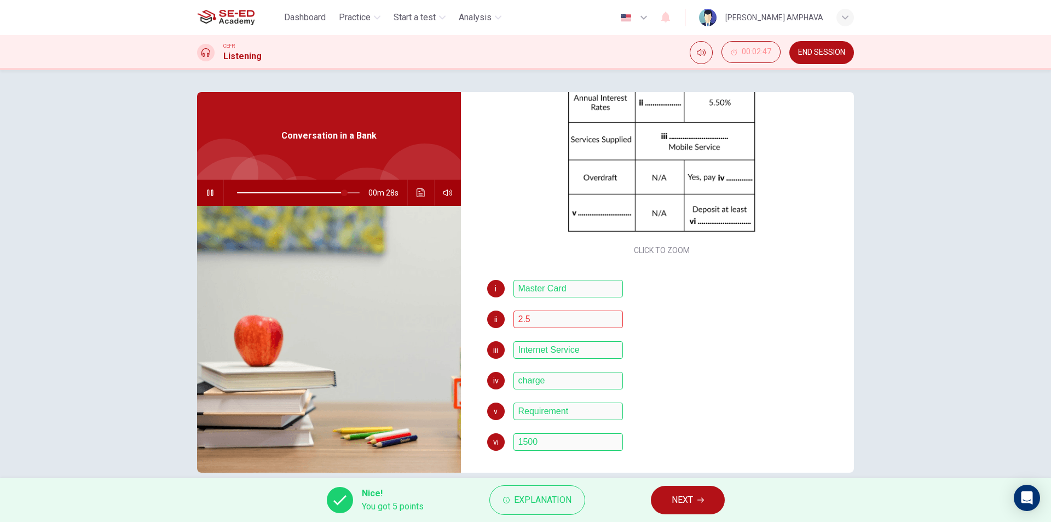
click at [686, 500] on span "NEXT" at bounding box center [682, 499] width 21 height 15
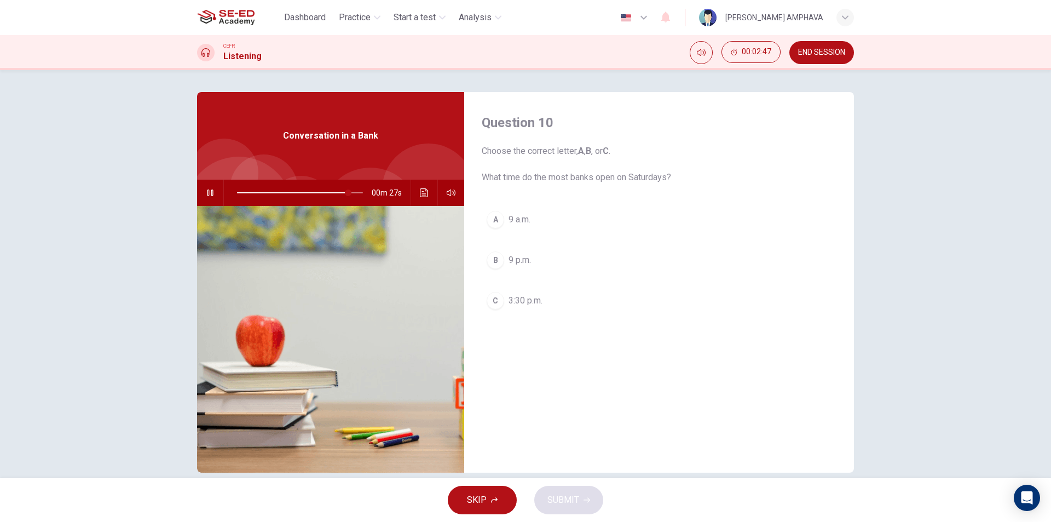
scroll to position [0, 0]
click at [424, 187] on button "Click to see the audio transcription" at bounding box center [424, 193] width 18 height 26
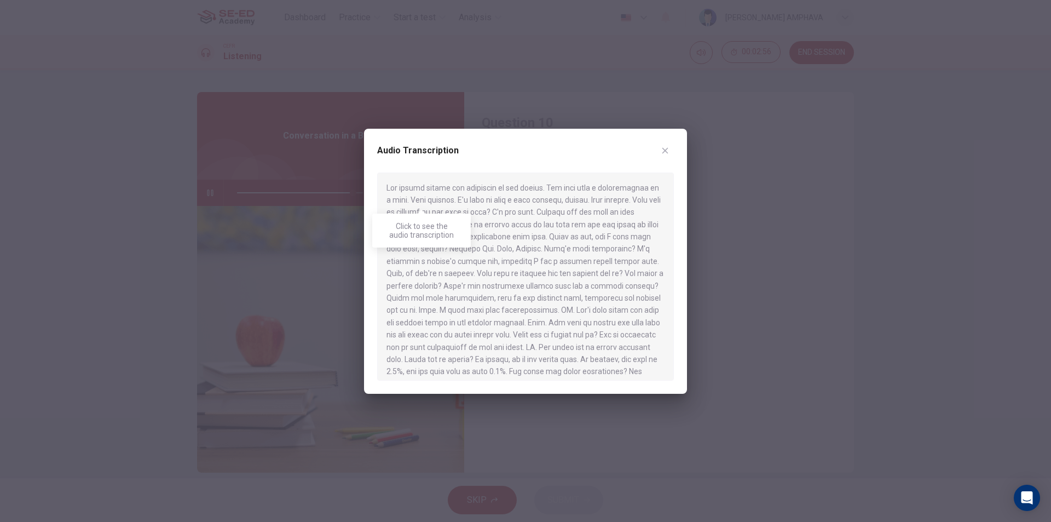
scroll to position [239, 0]
click at [664, 145] on button "button" at bounding box center [665, 151] width 18 height 18
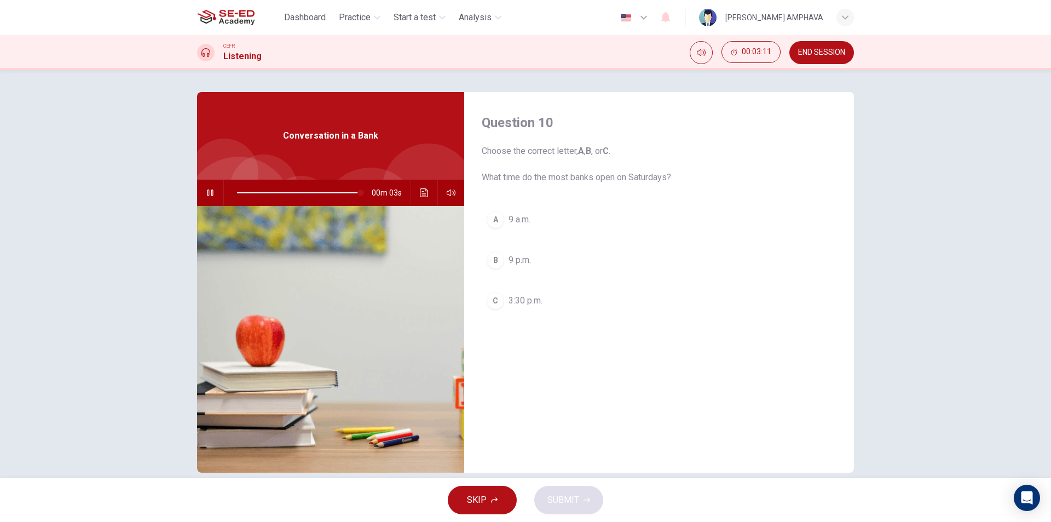
click at [523, 297] on span "3:30 p.m." at bounding box center [525, 300] width 34 height 13
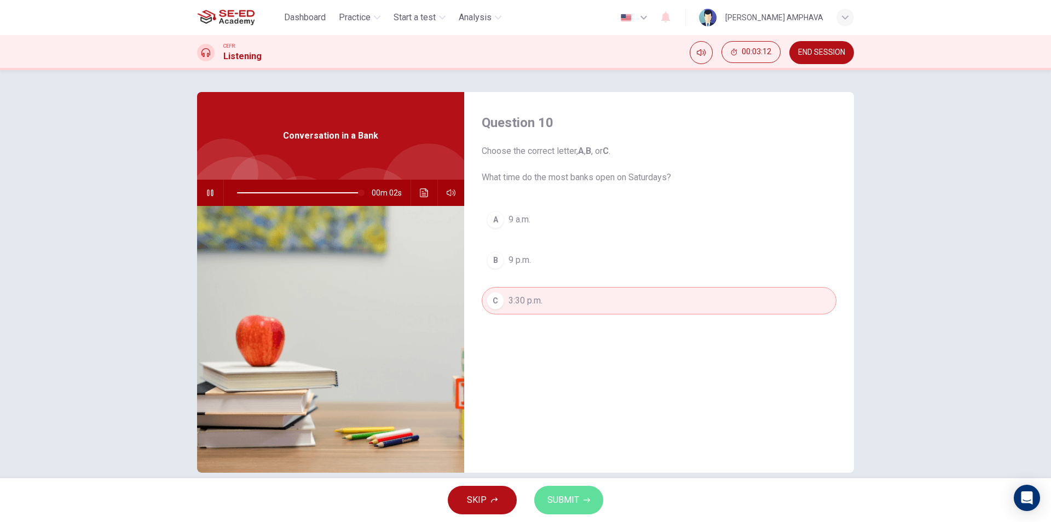
click at [559, 497] on span "SUBMIT" at bounding box center [563, 499] width 32 height 15
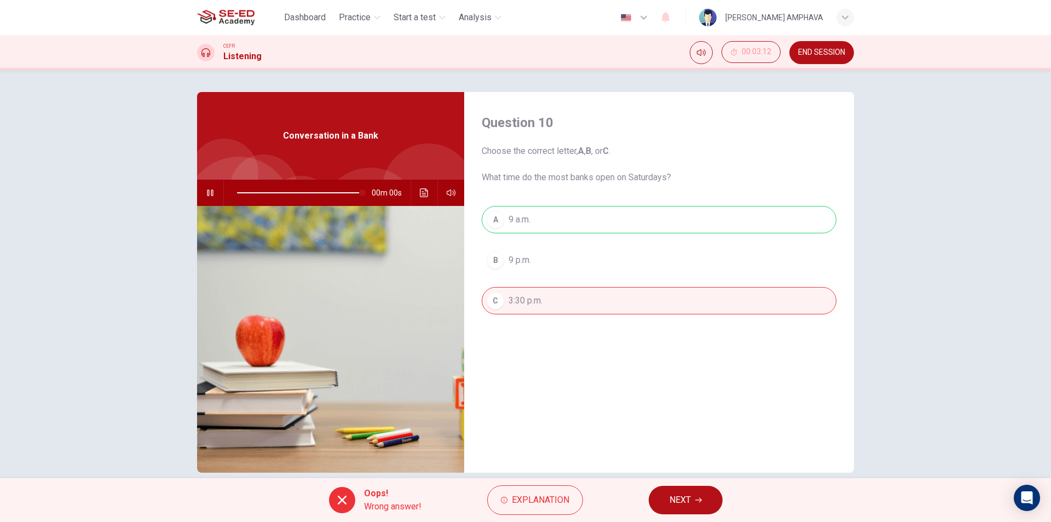
type input "0"
click at [528, 508] on button "Explanation" at bounding box center [535, 500] width 96 height 30
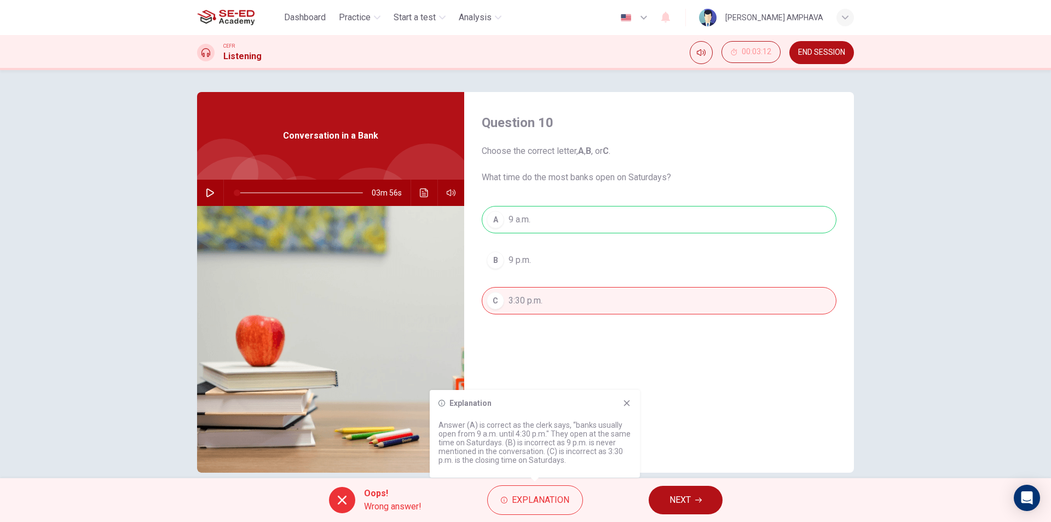
click at [626, 396] on div "Explanation Answer (A) is correct as the clerk says, “banks usually open from 9…" at bounding box center [535, 434] width 210 height 88
click at [629, 396] on div "Explanation Answer (A) is correct as the clerk says, “banks usually open from 9…" at bounding box center [535, 434] width 210 height 88
click at [634, 402] on div "Explanation Answer (A) is correct as the clerk says, “banks usually open from 9…" at bounding box center [535, 434] width 210 height 88
click at [628, 404] on icon at bounding box center [627, 403] width 6 height 6
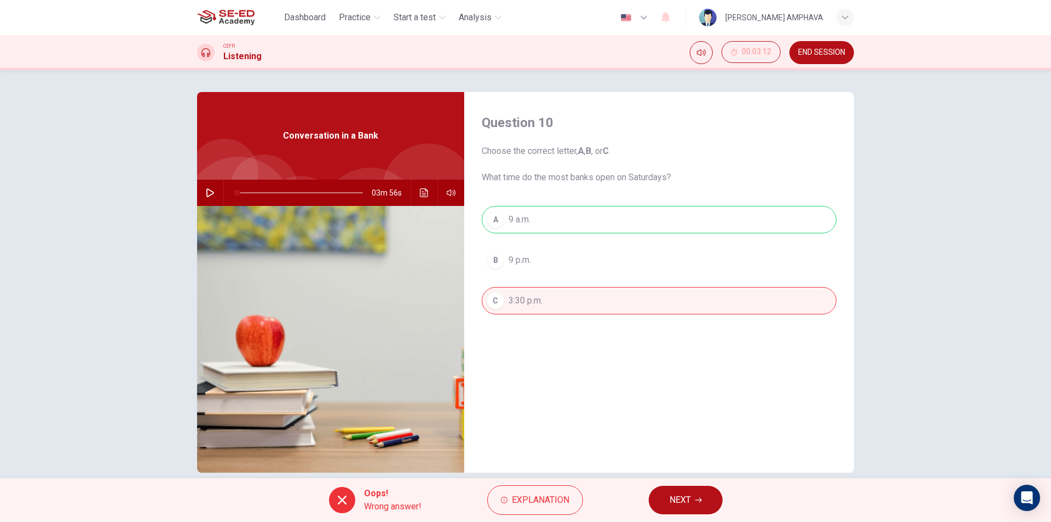
click at [696, 506] on button "NEXT" at bounding box center [686, 499] width 74 height 28
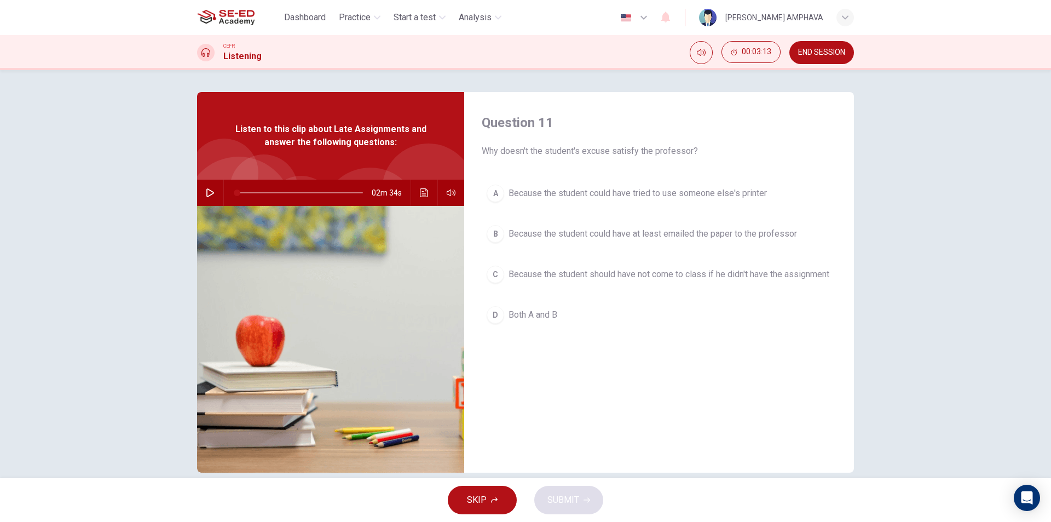
click at [201, 194] on button "button" at bounding box center [210, 193] width 18 height 26
click at [218, 194] on div "02m 34s" at bounding box center [330, 193] width 267 height 26
click at [538, 321] on span "Both A and B" at bounding box center [532, 314] width 49 height 13
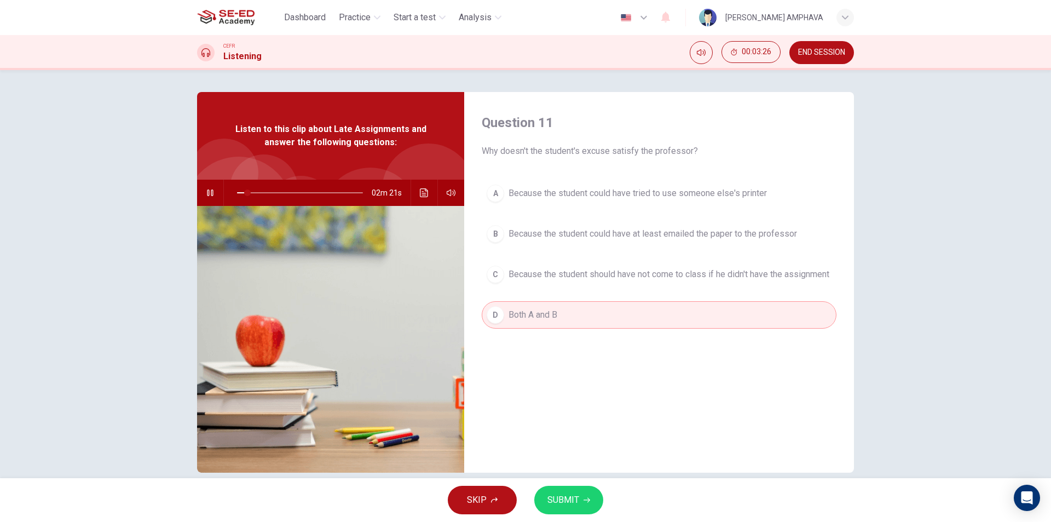
click at [592, 500] on button "SUBMIT" at bounding box center [568, 499] width 69 height 28
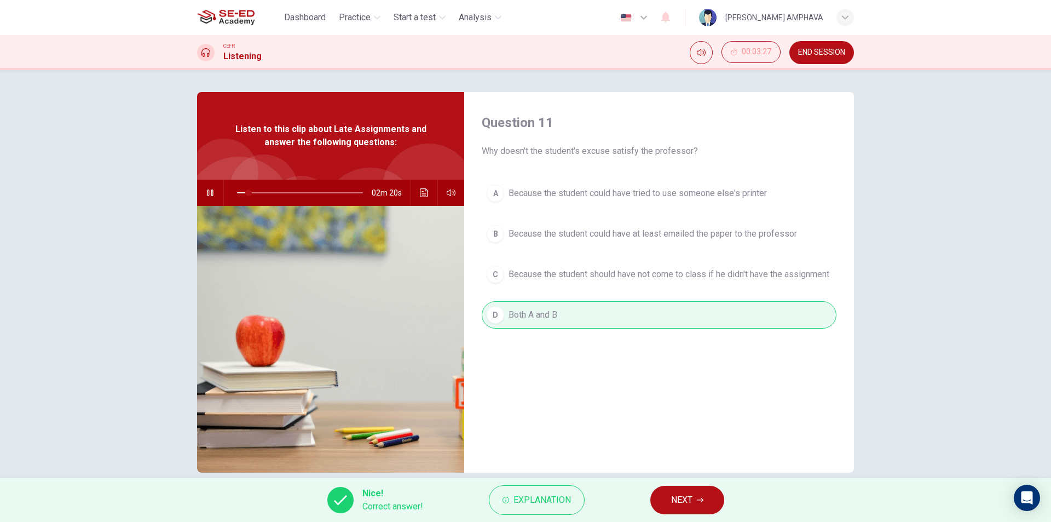
click at [686, 508] on button "NEXT" at bounding box center [687, 499] width 74 height 28
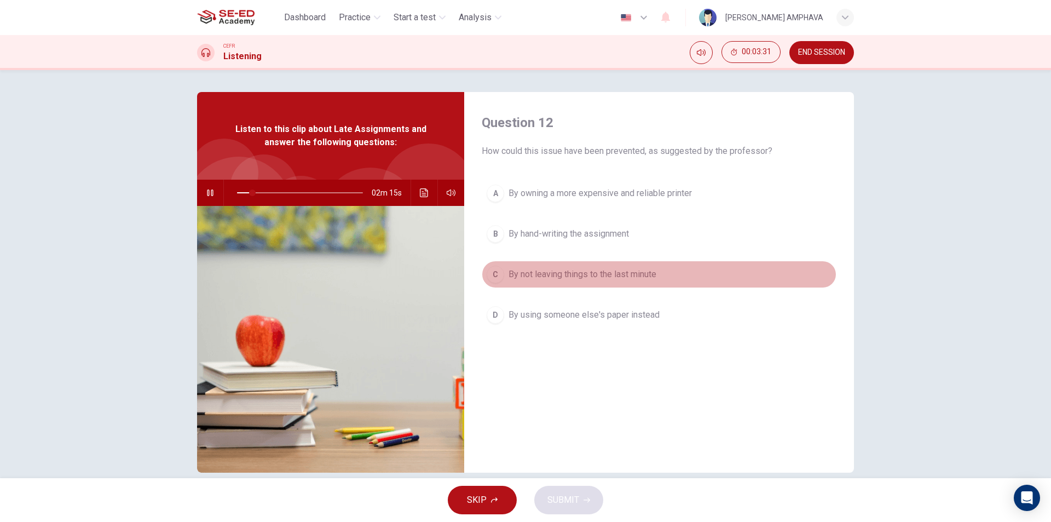
click at [573, 275] on span "By not leaving things to the last minute" at bounding box center [582, 274] width 148 height 13
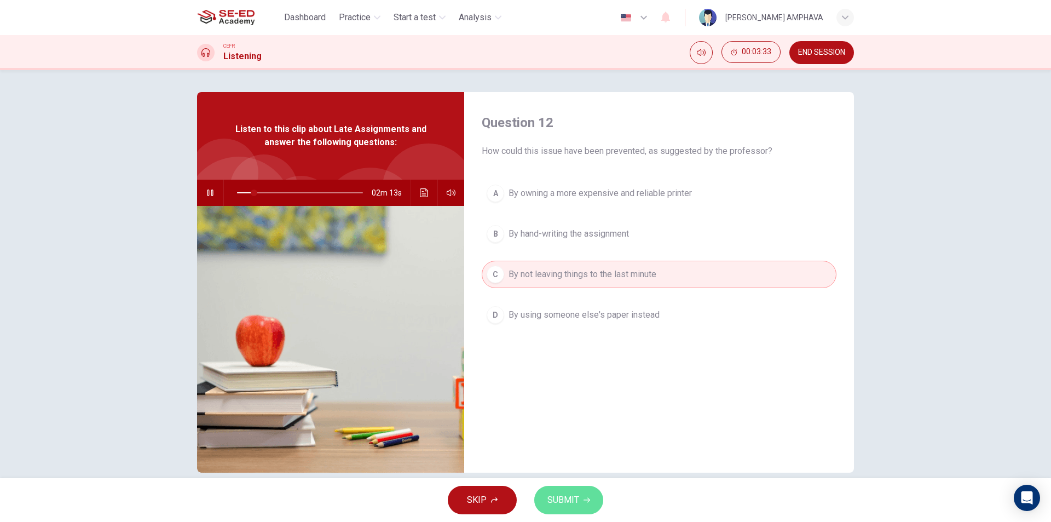
click at [559, 501] on span "SUBMIT" at bounding box center [563, 499] width 32 height 15
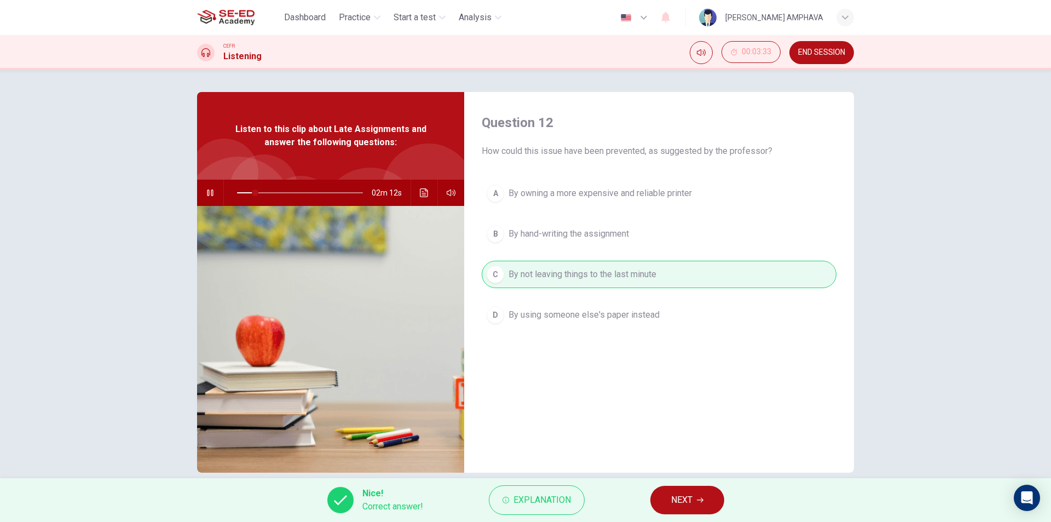
drag, startPoint x: 665, startPoint y: 499, endPoint x: 561, endPoint y: 424, distance: 128.2
click at [665, 499] on button "NEXT" at bounding box center [687, 499] width 74 height 28
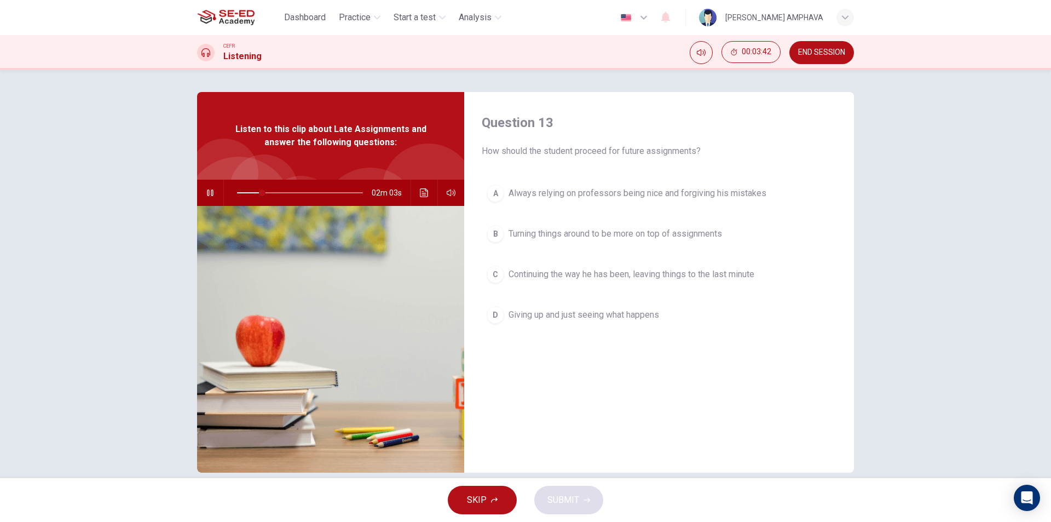
click at [643, 226] on button "B Turning things around to be more on top of assignments" at bounding box center [659, 233] width 355 height 27
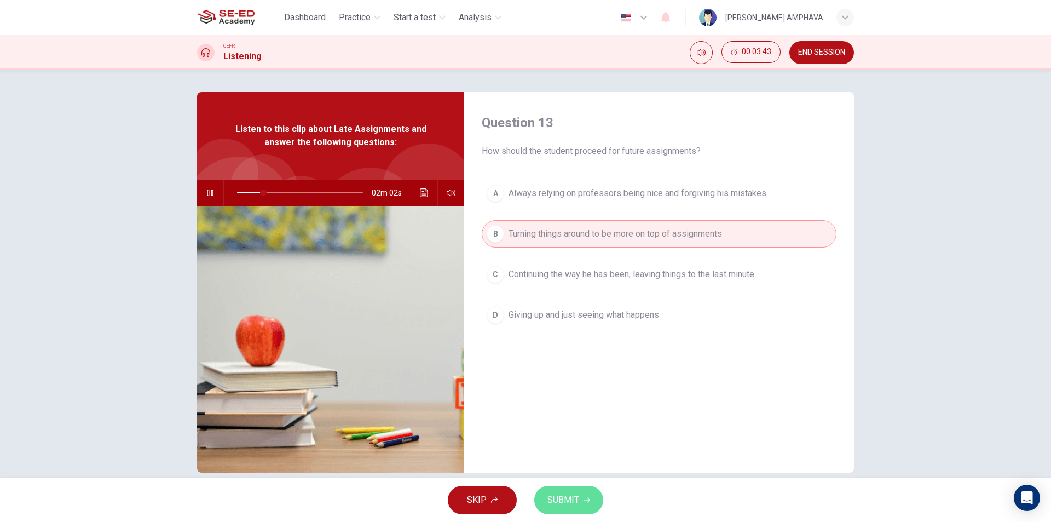
click at [579, 490] on button "SUBMIT" at bounding box center [568, 499] width 69 height 28
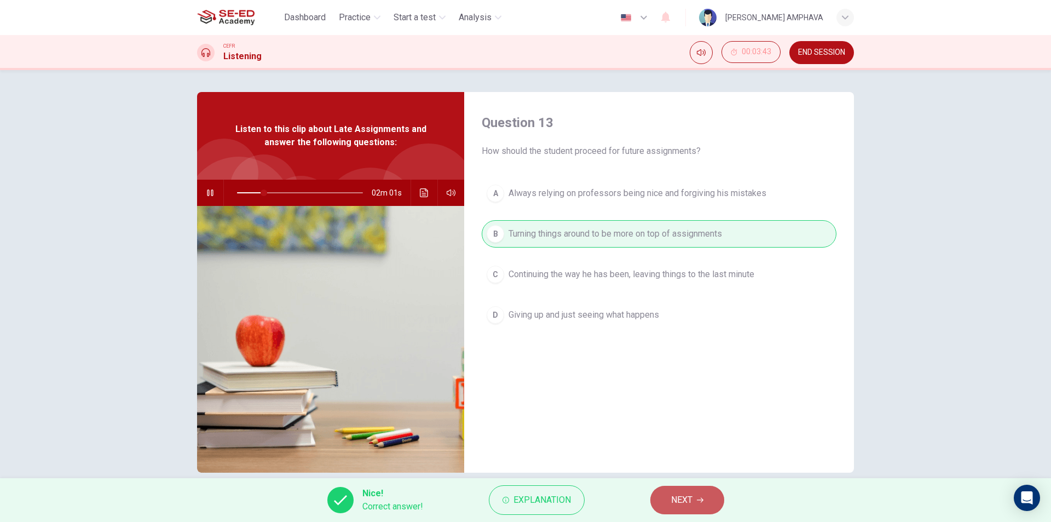
click at [663, 503] on button "NEXT" at bounding box center [687, 499] width 74 height 28
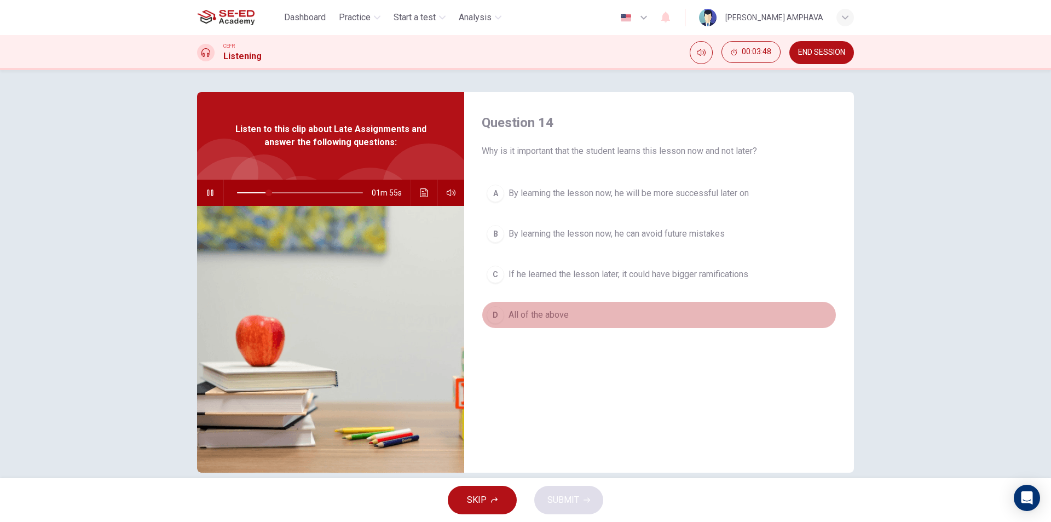
click at [508, 310] on span "All of the above" at bounding box center [538, 314] width 60 height 13
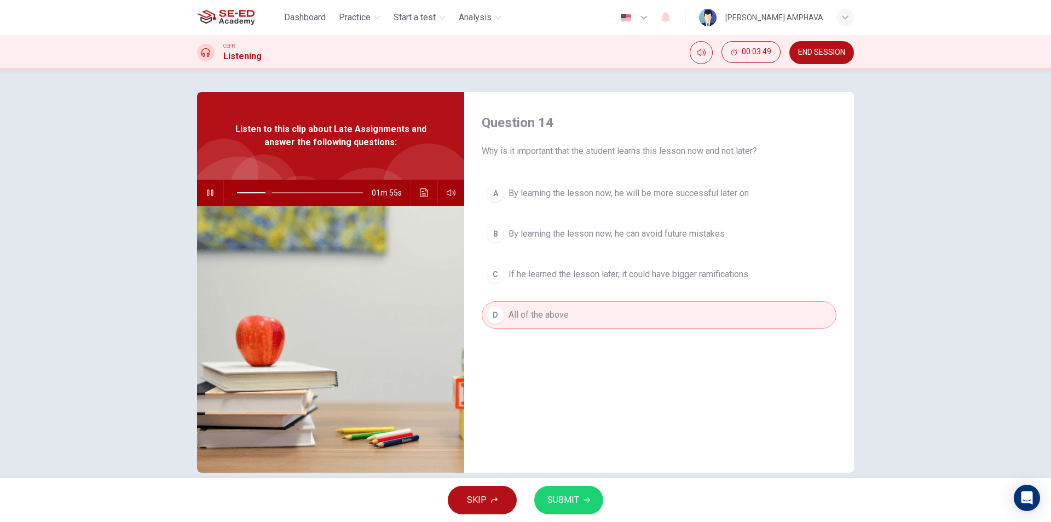
click at [591, 502] on button "SUBMIT" at bounding box center [568, 499] width 69 height 28
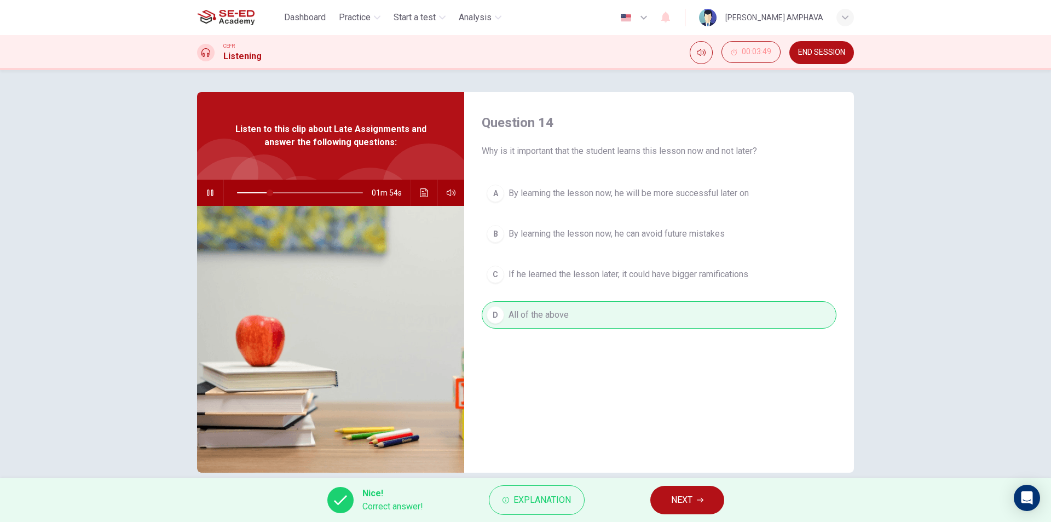
click at [693, 507] on button "NEXT" at bounding box center [687, 499] width 74 height 28
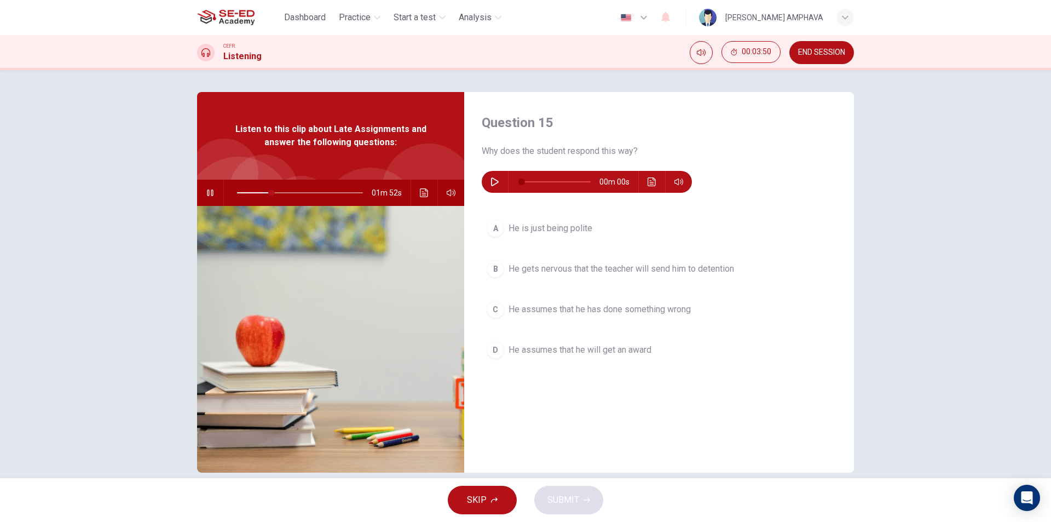
click at [486, 178] on button "button" at bounding box center [495, 182] width 18 height 22
type input "28"
type input "15"
click at [207, 190] on icon "button" at bounding box center [210, 192] width 9 height 9
type input "28"
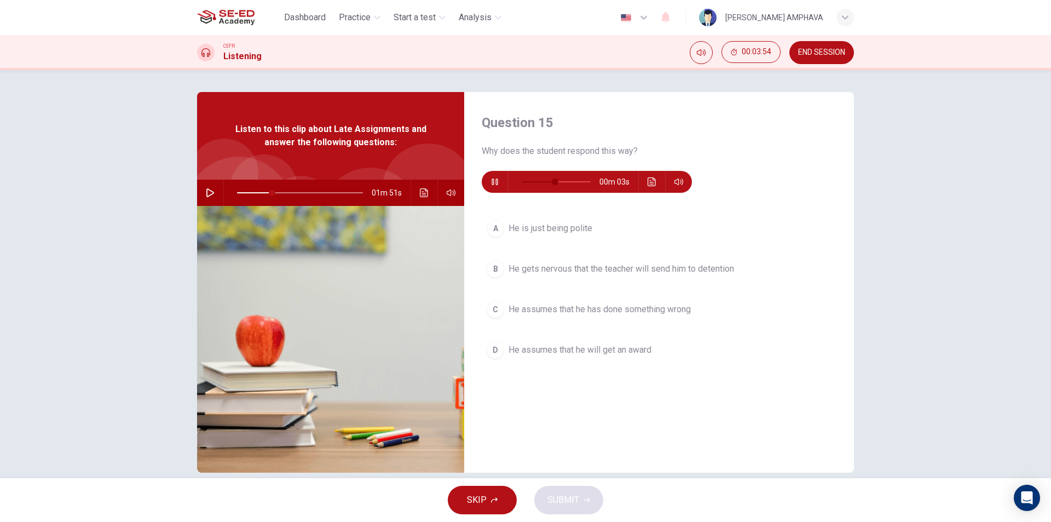
type input "65"
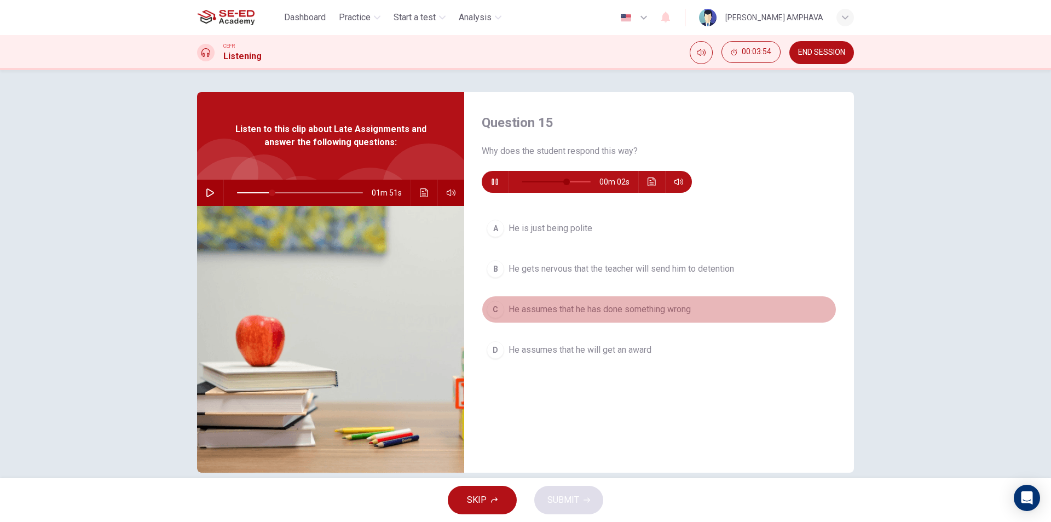
click at [560, 303] on span "He assumes that he has done something wrong" at bounding box center [599, 309] width 182 height 13
type input "28"
type input "65"
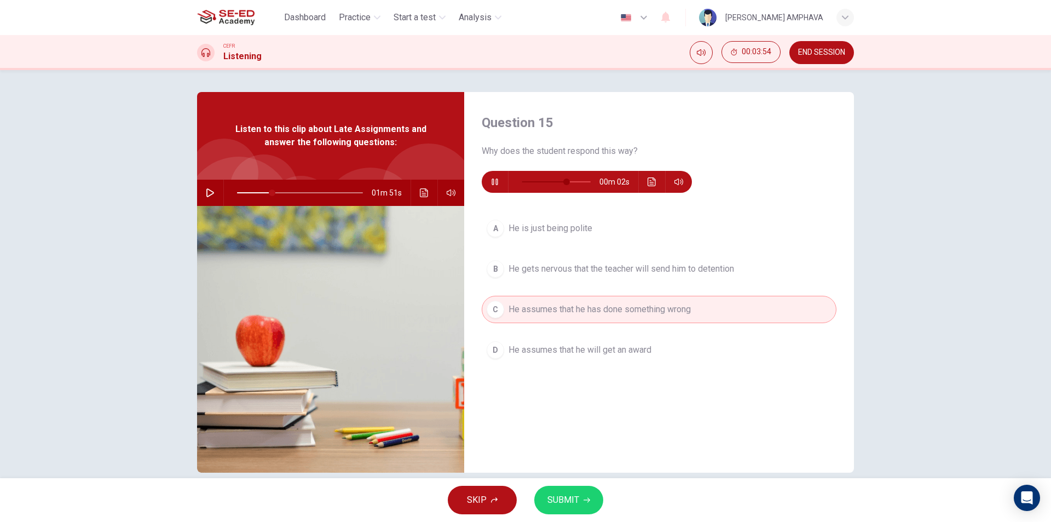
click at [577, 511] on button "SUBMIT" at bounding box center [568, 499] width 69 height 28
type input "28"
type input "81"
type input "28"
type input "81"
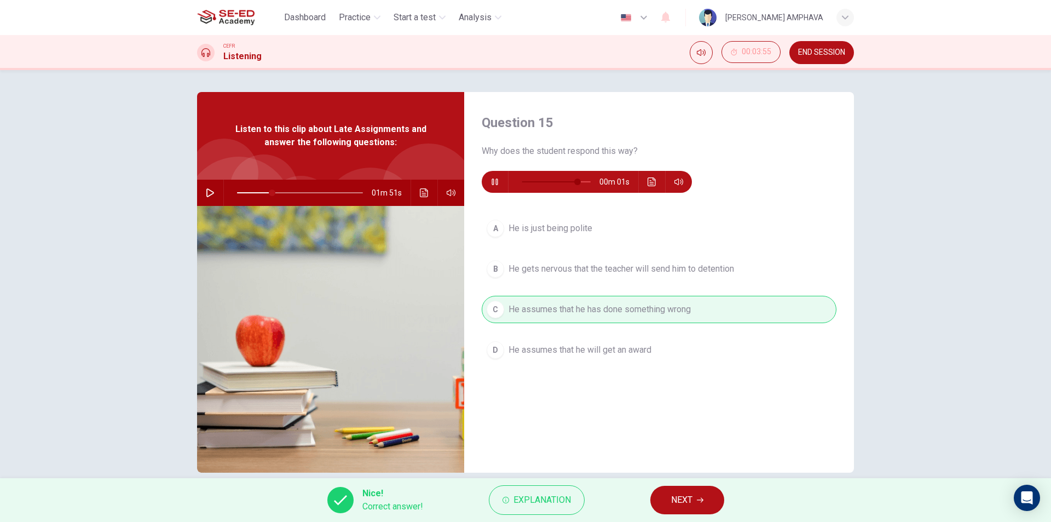
click at [684, 502] on span "NEXT" at bounding box center [681, 499] width 21 height 15
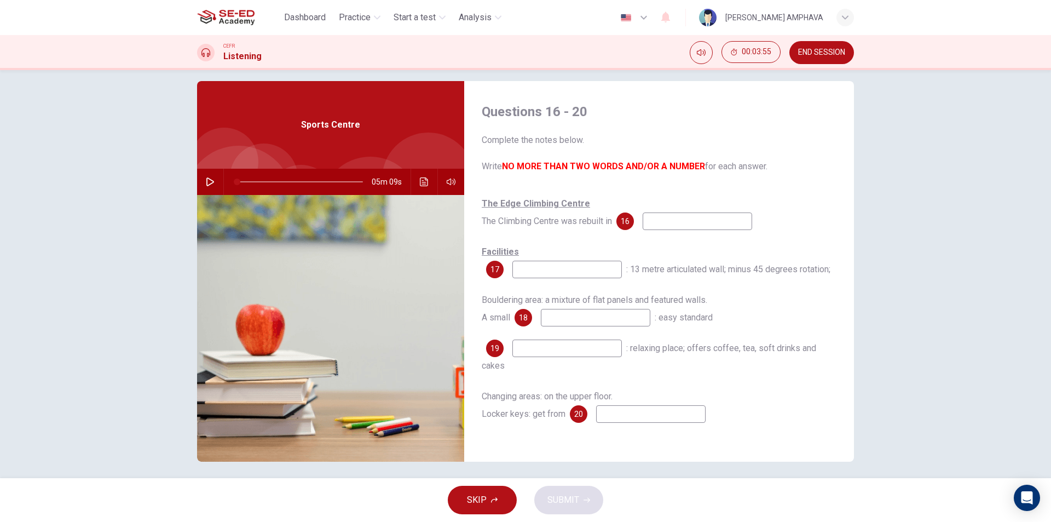
scroll to position [16, 0]
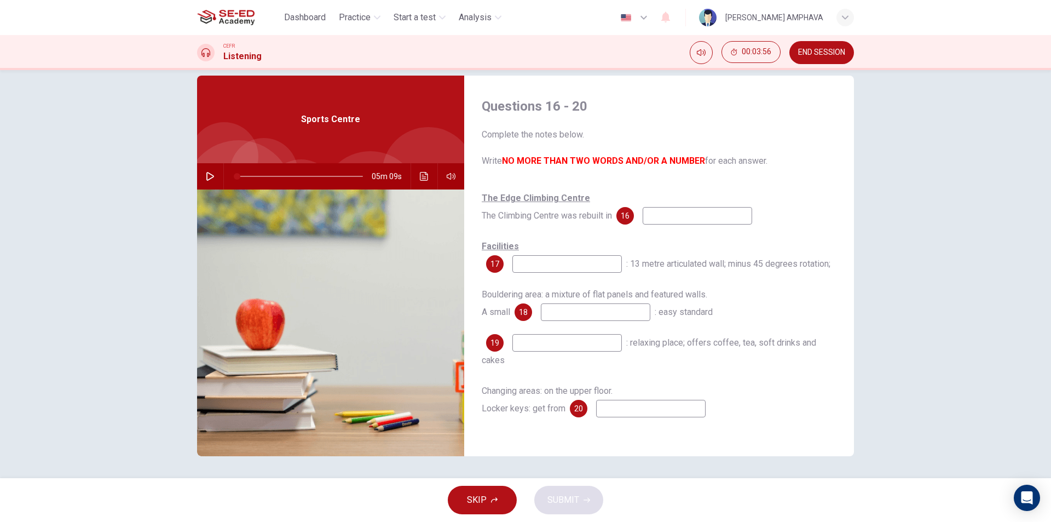
click at [197, 176] on div "05m 09s" at bounding box center [330, 176] width 267 height 26
click at [198, 183] on div "05m 09s" at bounding box center [330, 176] width 267 height 26
click at [202, 176] on button "button" at bounding box center [210, 176] width 18 height 26
click at [242, 173] on span at bounding box center [244, 176] width 7 height 7
click at [652, 218] on input at bounding box center [697, 216] width 109 height 18
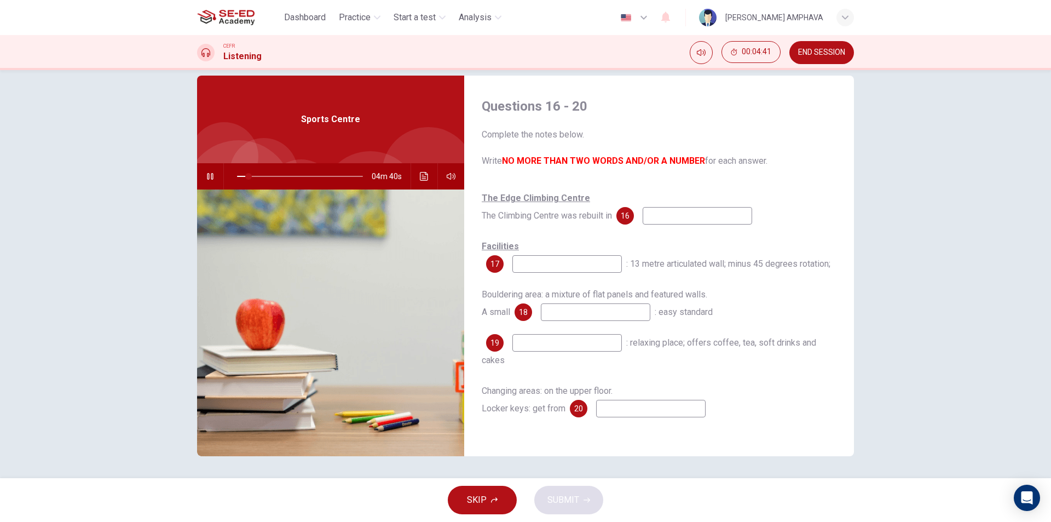
type input "10"
type input "19"
type input "10"
type input "1998"
drag, startPoint x: 682, startPoint y: 215, endPoint x: 406, endPoint y: 159, distance: 281.4
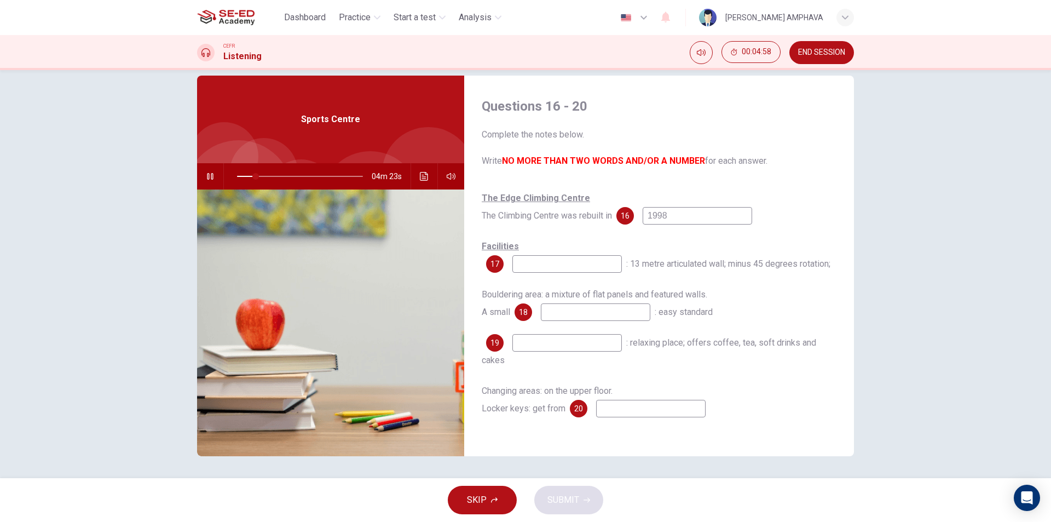
click at [415, 164] on div "Questions 16 - 20 Complete the notes below. Write NO MORE THAN TWO WORDS AND/OR…" at bounding box center [525, 266] width 657 height 380
type input "15"
click at [699, 213] on input at bounding box center [697, 216] width 109 height 18
type input "18"
type input "198"
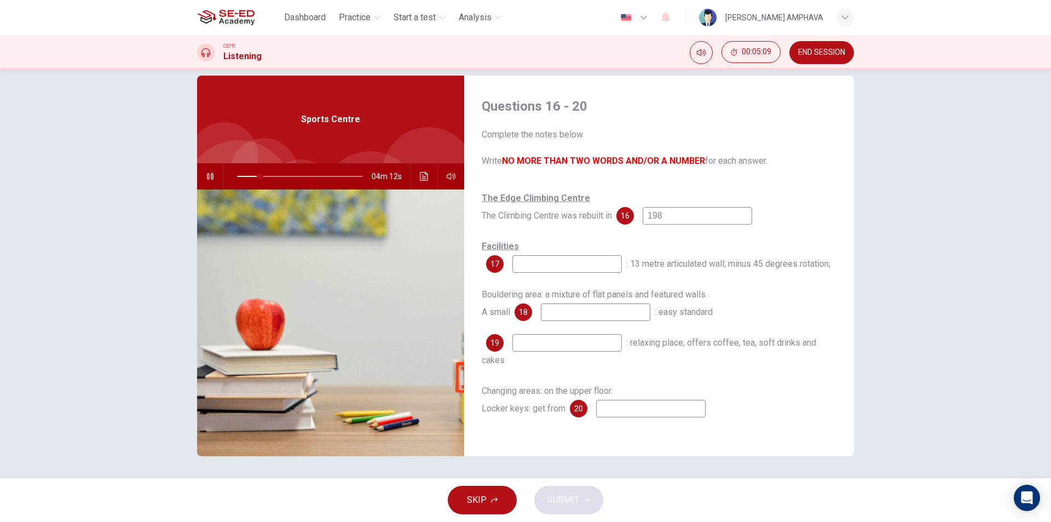
type input "19"
type input "1998"
type input "19"
type input "1998"
click at [595, 266] on input at bounding box center [566, 264] width 109 height 18
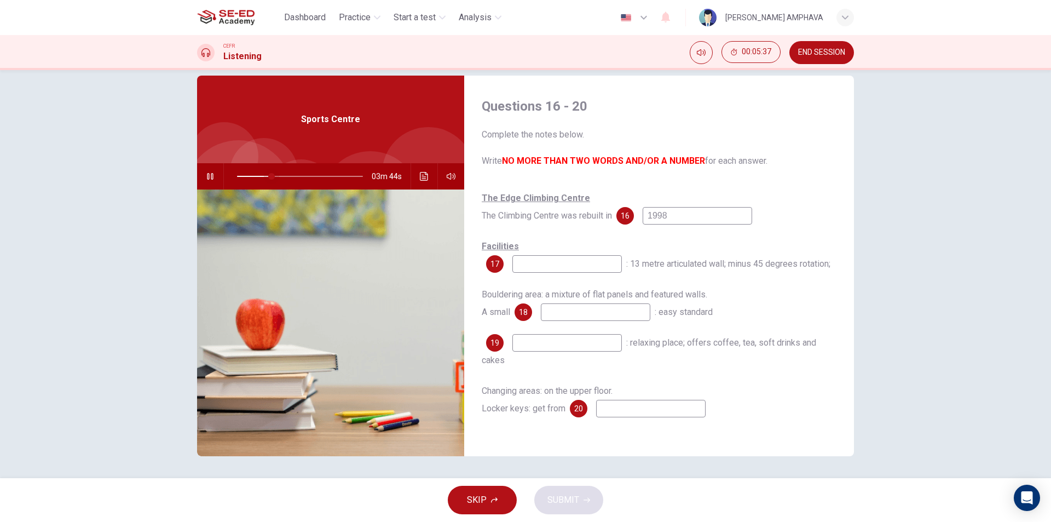
click at [268, 178] on span at bounding box center [271, 176] width 7 height 7
click at [536, 270] on input at bounding box center [566, 264] width 109 height 18
click at [271, 174] on span at bounding box center [274, 176] width 7 height 7
click at [564, 257] on input at bounding box center [566, 264] width 109 height 18
type input "27"
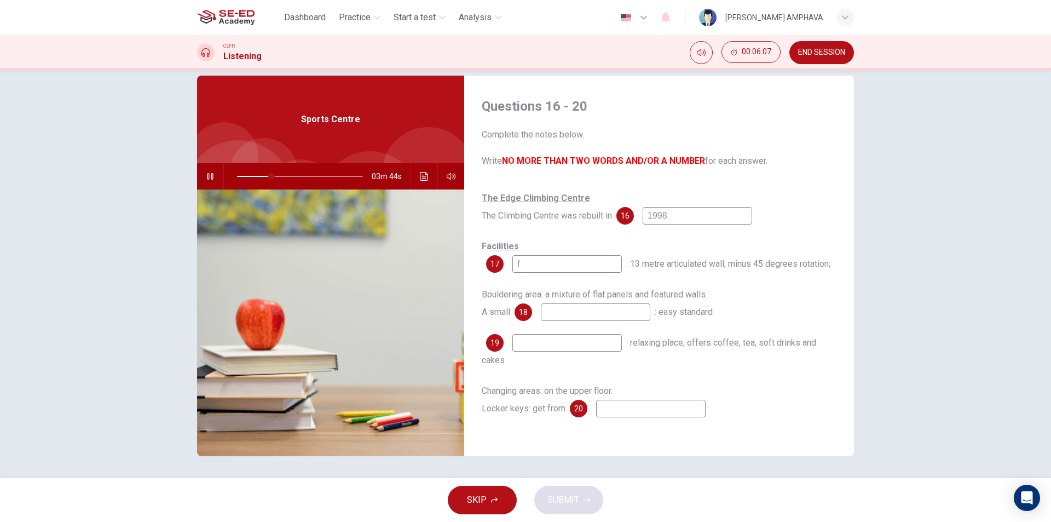
type input "fe"
type input "28"
type input "f"
type input "F"
type input "28"
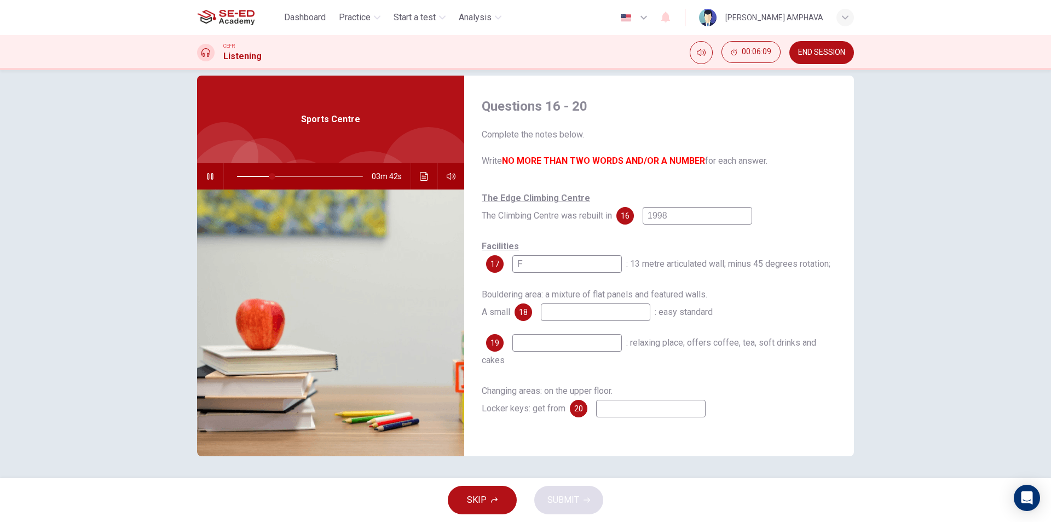
type input "Fe"
type input "28"
type input "Fe"
click at [426, 176] on button "Click to see the audio transcription" at bounding box center [424, 176] width 18 height 26
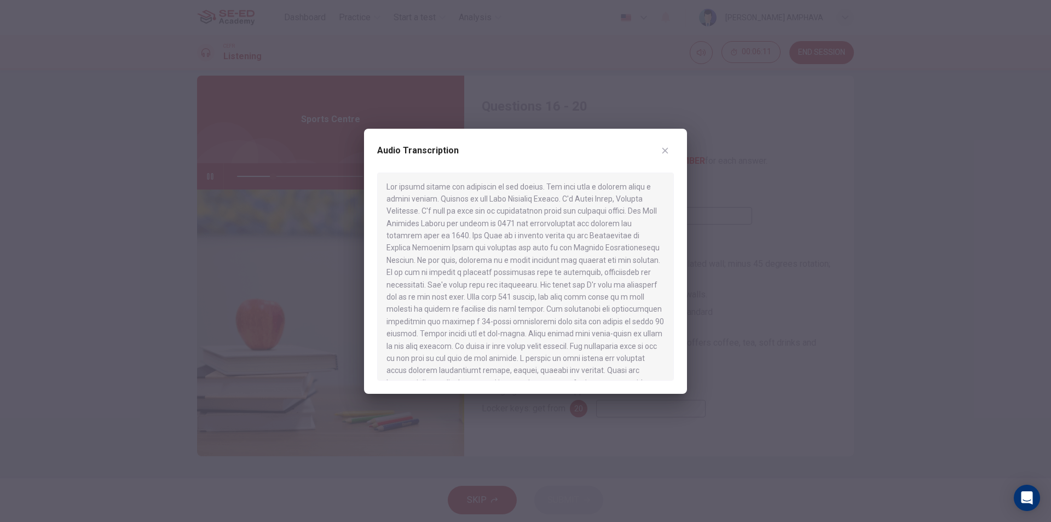
scroll to position [0, 0]
click at [667, 160] on div "Audio Transcription" at bounding box center [525, 157] width 297 height 31
click at [664, 152] on icon "button" at bounding box center [665, 150] width 6 height 6
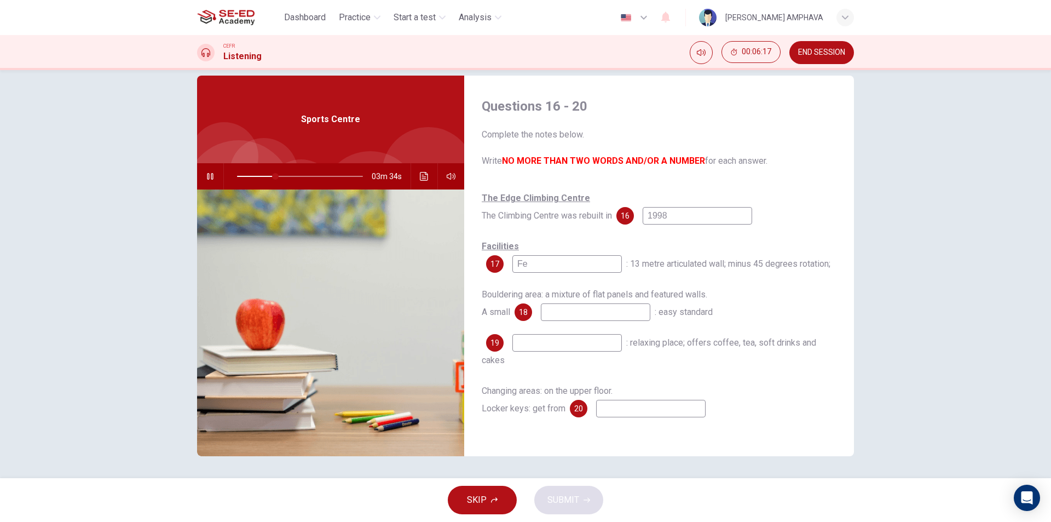
click at [581, 270] on input "Fe" at bounding box center [566, 264] width 109 height 18
type input "31"
type input "Featu"
type input "32"
type input "Feature"
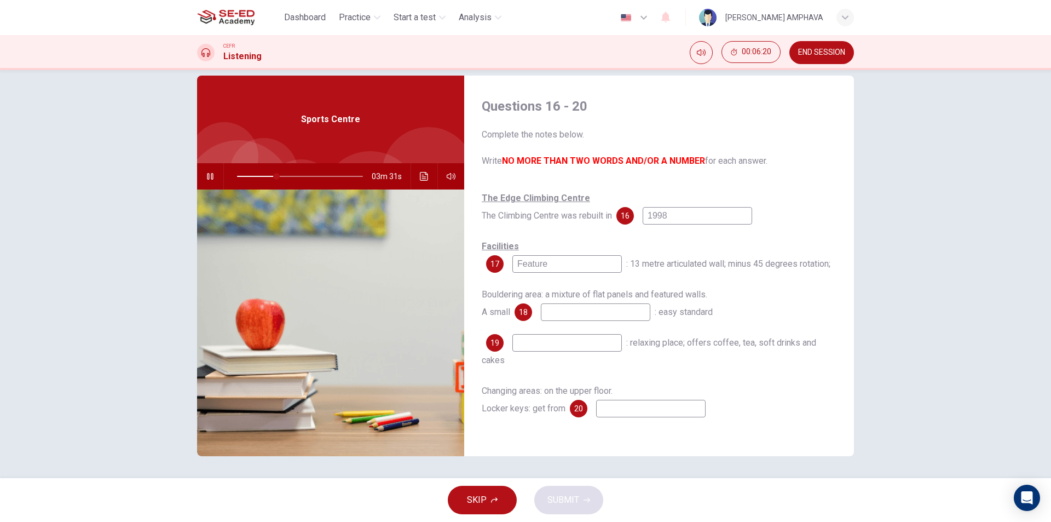
type input "32"
type input "Feature"
click at [578, 309] on input at bounding box center [595, 312] width 109 height 18
click at [270, 176] on span at bounding box center [273, 176] width 7 height 7
click at [557, 305] on input at bounding box center [595, 312] width 109 height 18
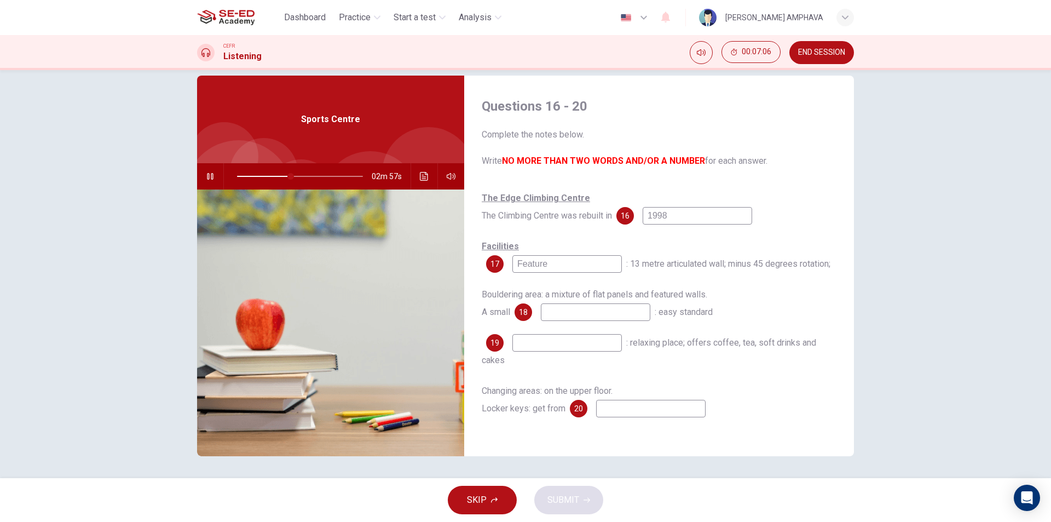
type input "43"
type input "war"
type input "43"
type input "warm u"
type input "44"
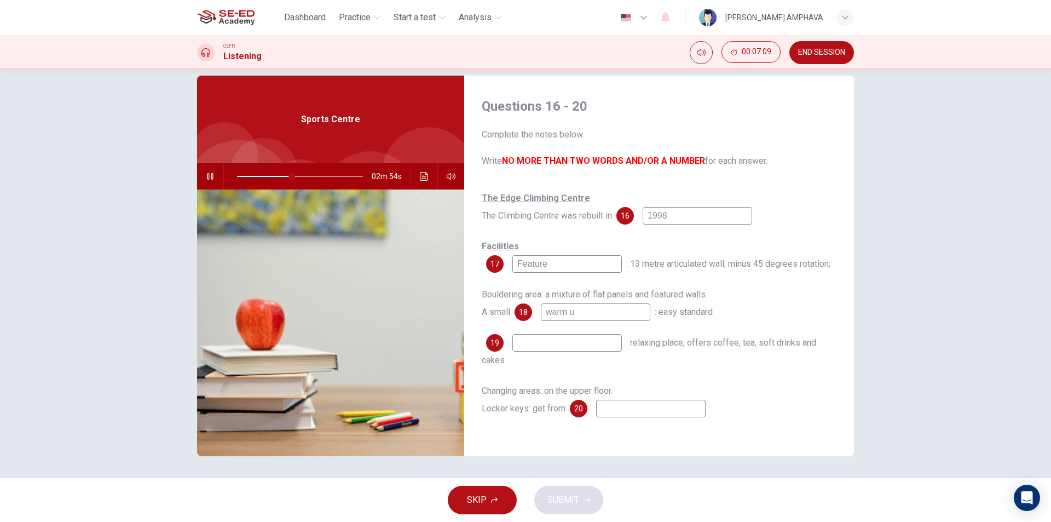
type input "warm up"
type input "44"
type input "warm up wall"
type input "45"
type input "warm up wall"
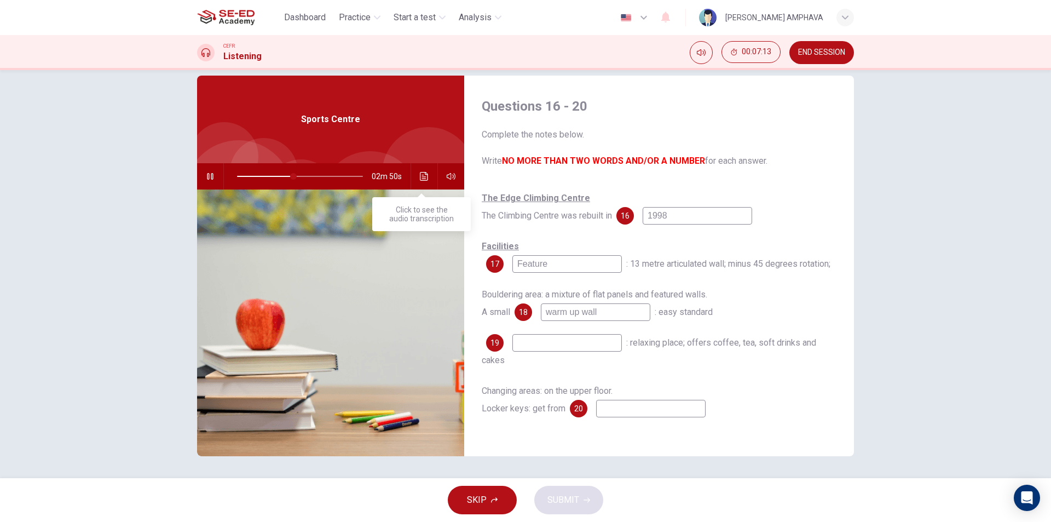
click at [420, 177] on icon "Click to see the audio transcription" at bounding box center [424, 176] width 8 height 9
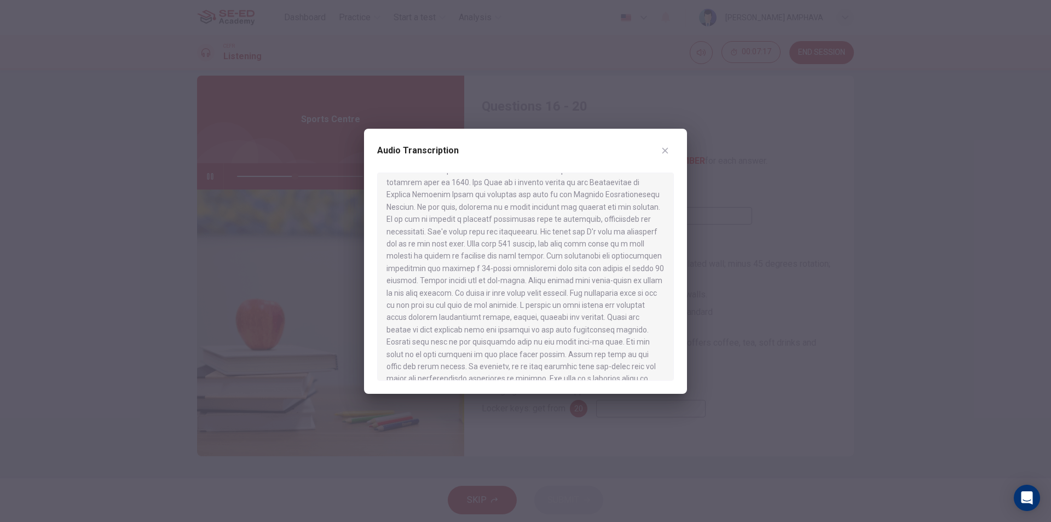
scroll to position [55, 0]
click at [652, 148] on div "Audio Transcription" at bounding box center [525, 157] width 297 height 31
click at [659, 148] on button "button" at bounding box center [665, 151] width 18 height 18
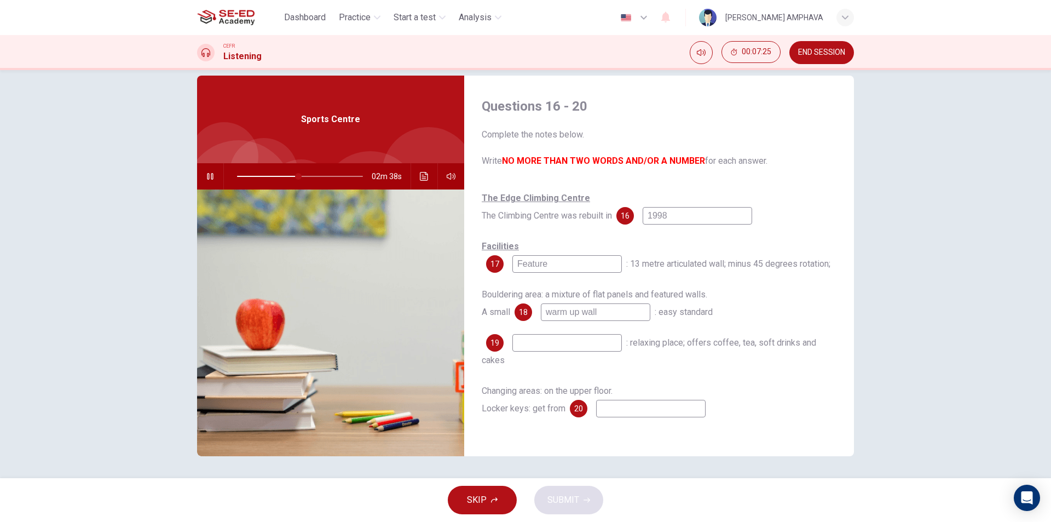
click at [573, 309] on input "warm up wall" at bounding box center [595, 312] width 109 height 18
click at [567, 311] on input "warm up wall" at bounding box center [595, 312] width 109 height 18
type input "49"
click at [569, 312] on input "warm up wall" at bounding box center [595, 312] width 109 height 18
type input "warmup wall"
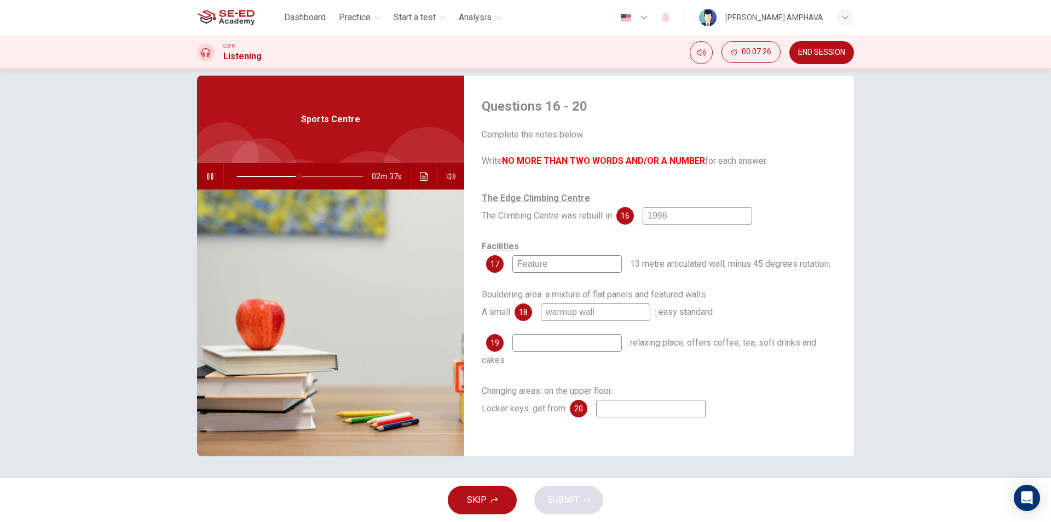
type input "49"
type input "warm-up wall"
type input "50"
type input "warm-up wall"
click at [570, 348] on input at bounding box center [566, 343] width 109 height 18
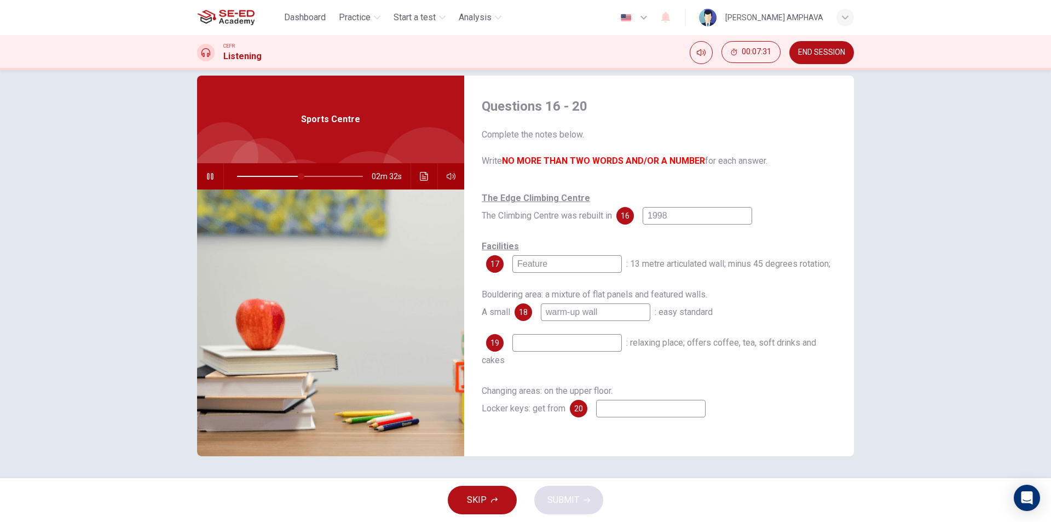
type input "51"
type input "Ca"
type input "52"
type input "Caffe"
type input "52"
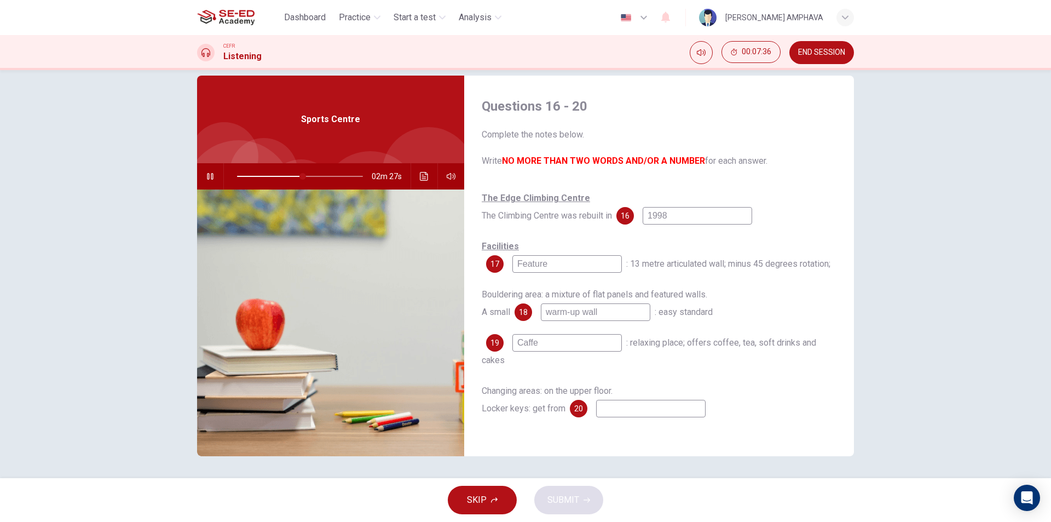
type input "Caffe"
click at [613, 398] on div "Changing areas: on the upper floor. Locker keys: get from 20" at bounding box center [659, 399] width 355 height 35
click at [613, 403] on input at bounding box center [650, 409] width 109 height 18
click at [613, 404] on input at bounding box center [650, 409] width 109 height 18
click at [610, 417] on input at bounding box center [650, 409] width 109 height 18
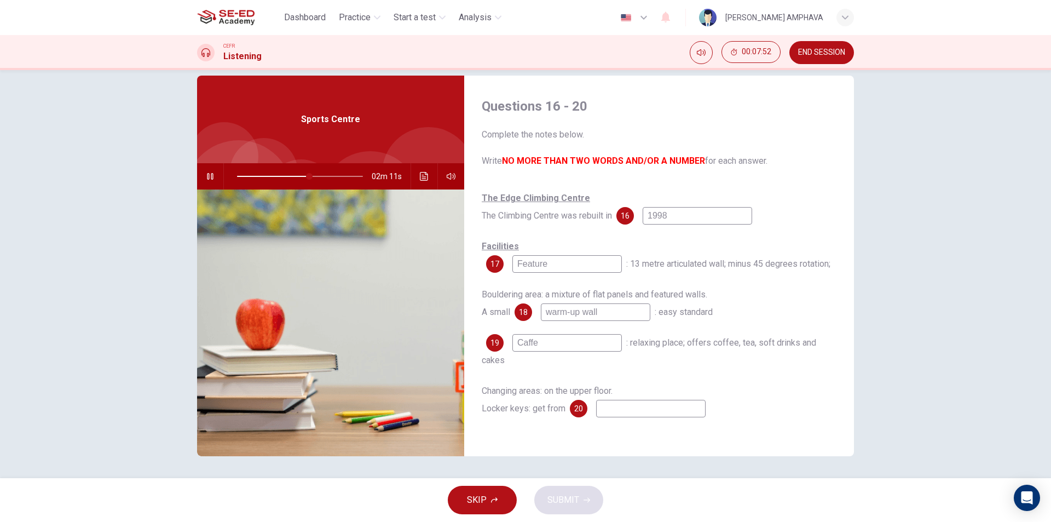
click at [617, 409] on input at bounding box center [650, 409] width 109 height 18
type input "60"
type input "r"
type input "60"
type input "re"
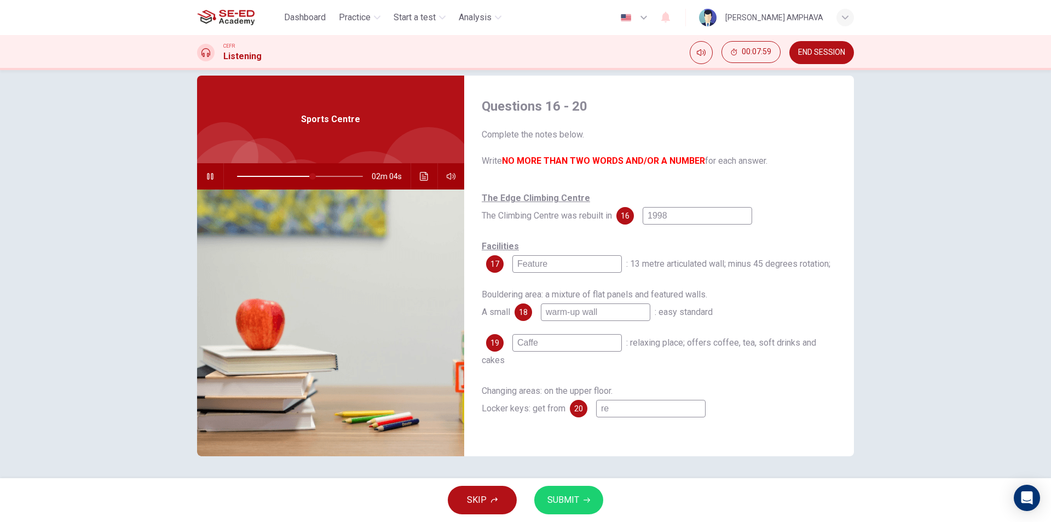
type input "60"
type input "rec"
type input "60"
type input "rece"
type input "60"
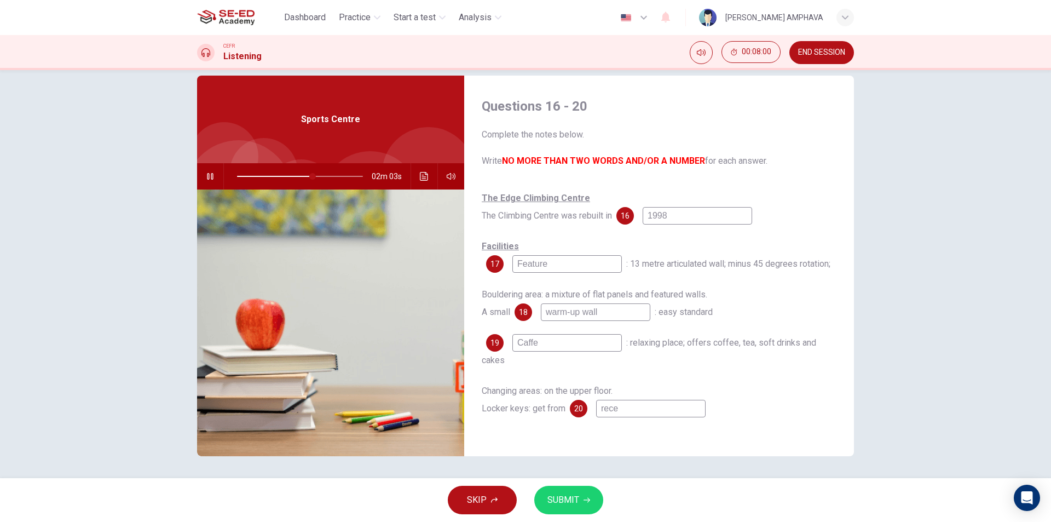
type input "recep"
type input "60"
type input "recept"
type input "61"
type input "recepti"
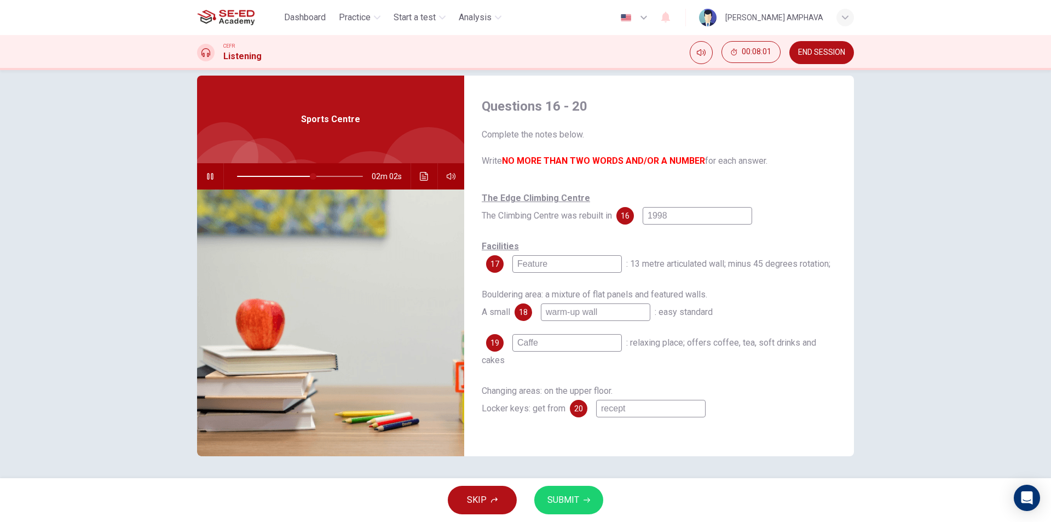
type input "61"
type input "receptio"
type input "61"
type input "reception"
type input "61"
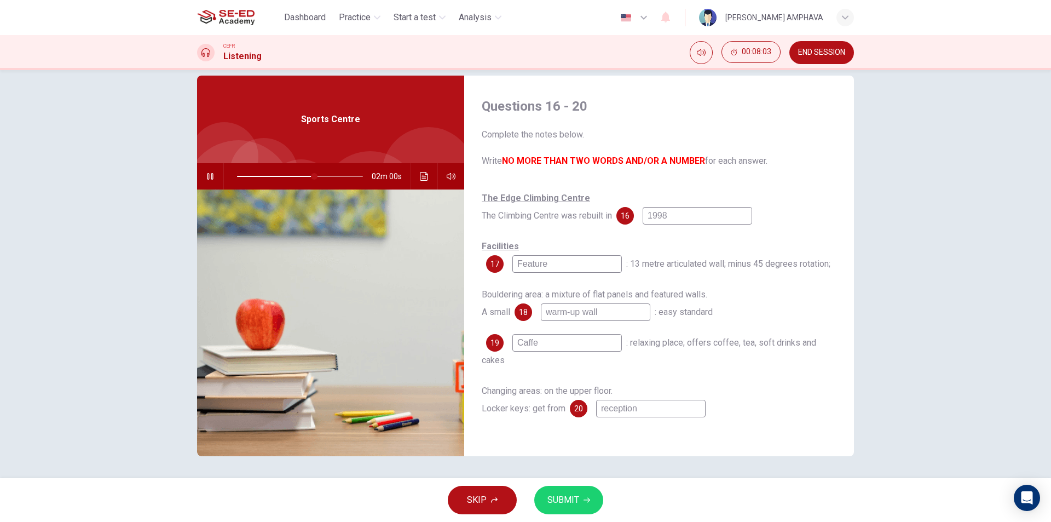
type input "reception"
click at [420, 181] on button "Click to see the audio transcription" at bounding box center [424, 176] width 18 height 26
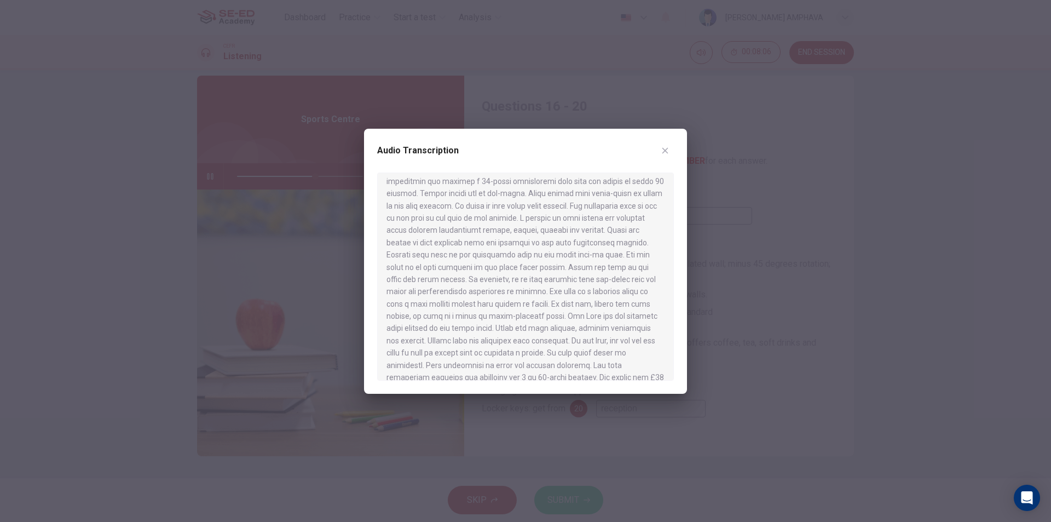
scroll to position [164, 0]
click at [660, 148] on button "button" at bounding box center [665, 151] width 18 height 18
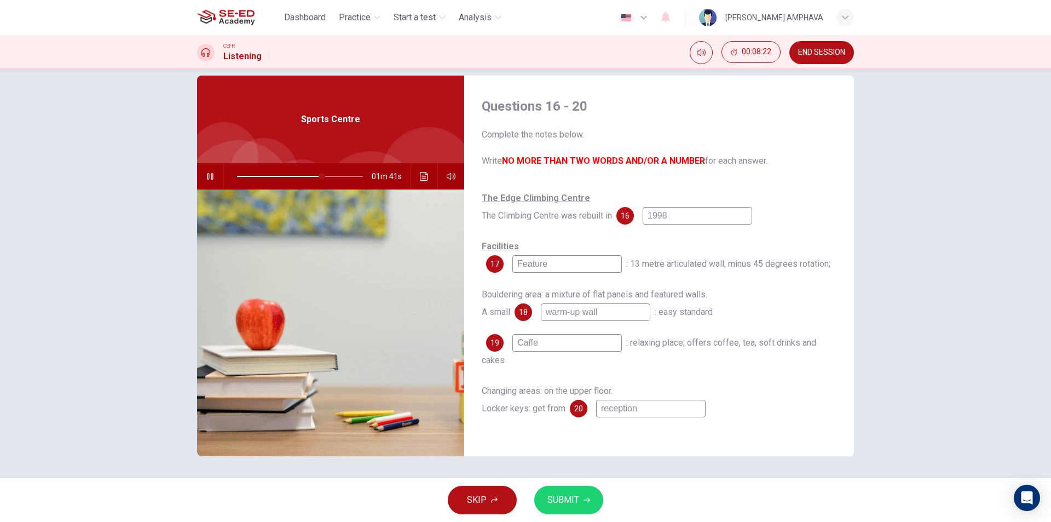
click at [529, 348] on input "Caffe" at bounding box center [566, 343] width 109 height 18
type input "68"
type input "Cafe"
type input "68"
type input "Cafe"
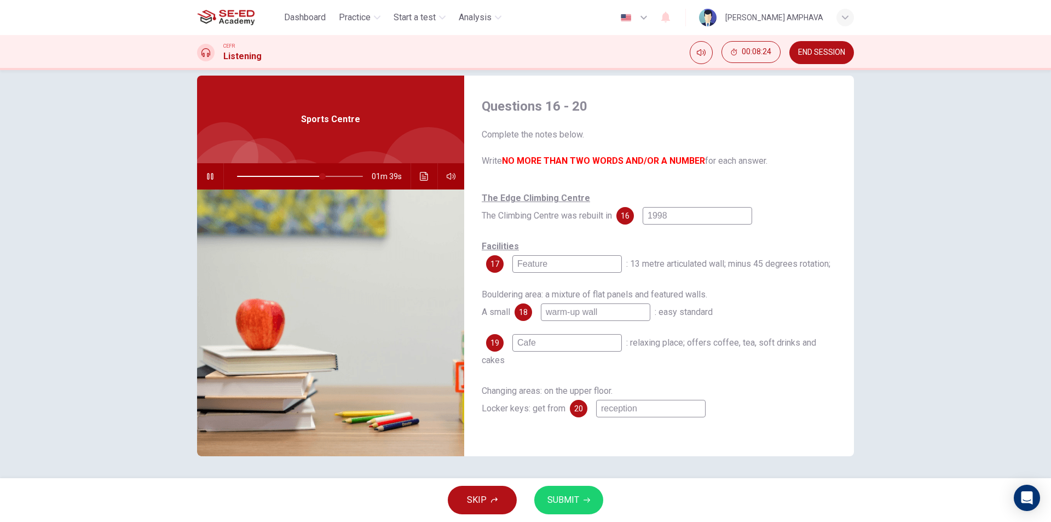
click at [566, 494] on span "SUBMIT" at bounding box center [563, 499] width 32 height 15
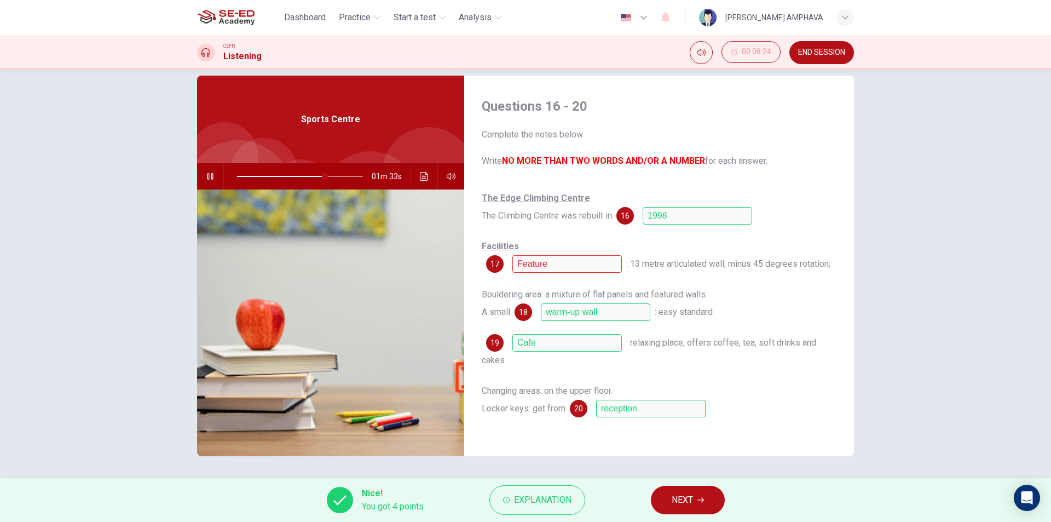
click at [673, 496] on span "NEXT" at bounding box center [682, 499] width 21 height 15
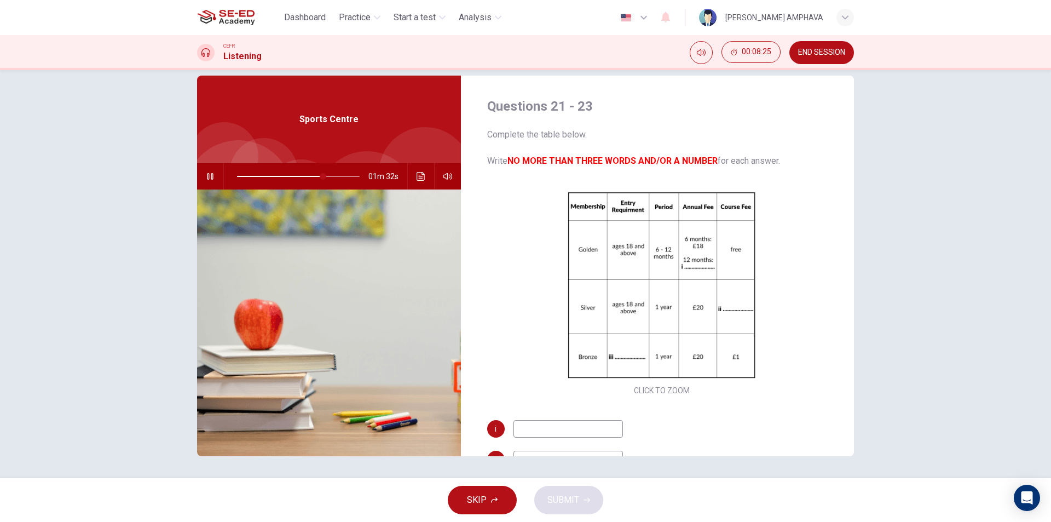
type input "70"
click at [833, 56] on span "END SESSION" at bounding box center [821, 52] width 47 height 9
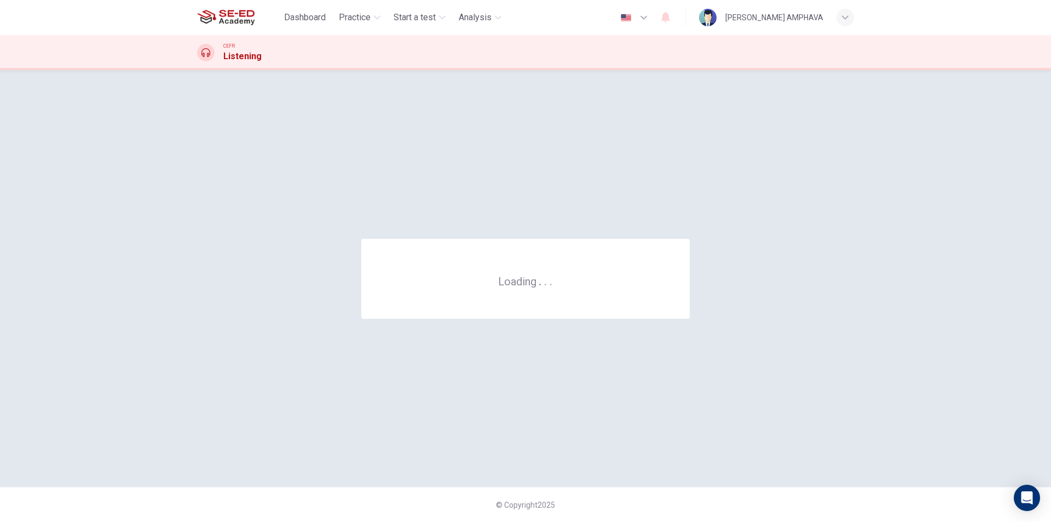
scroll to position [0, 0]
